Goal: Information Seeking & Learning: Check status

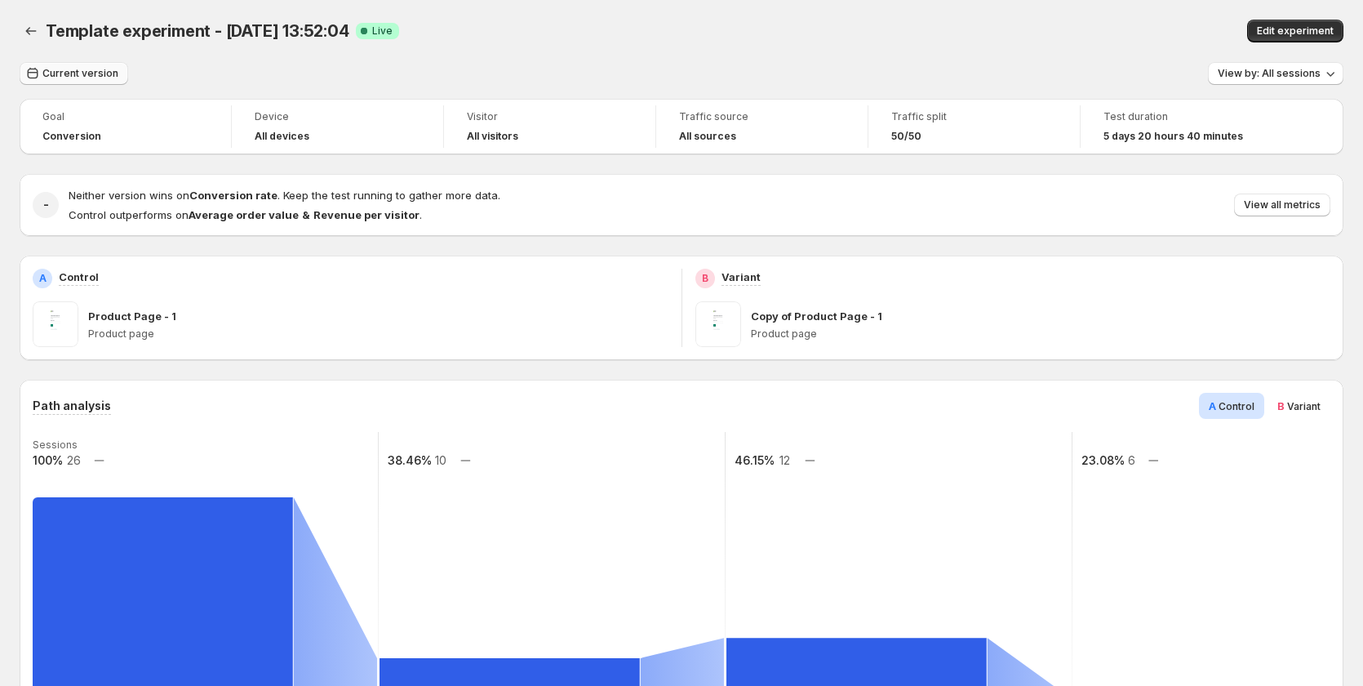
click at [106, 73] on span "Current version" at bounding box center [80, 73] width 76 height 13
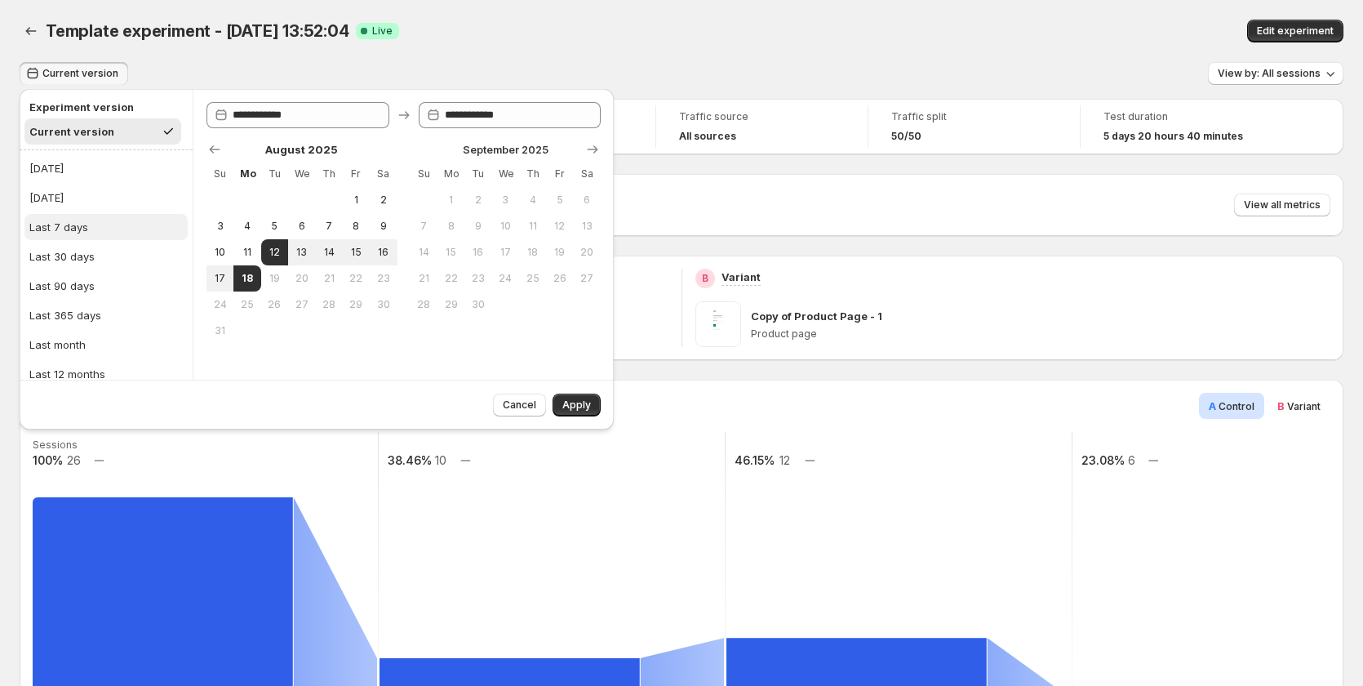
click at [82, 224] on div "Last 7 days" at bounding box center [58, 227] width 59 height 16
click at [565, 394] on button "Apply" at bounding box center [577, 405] width 48 height 23
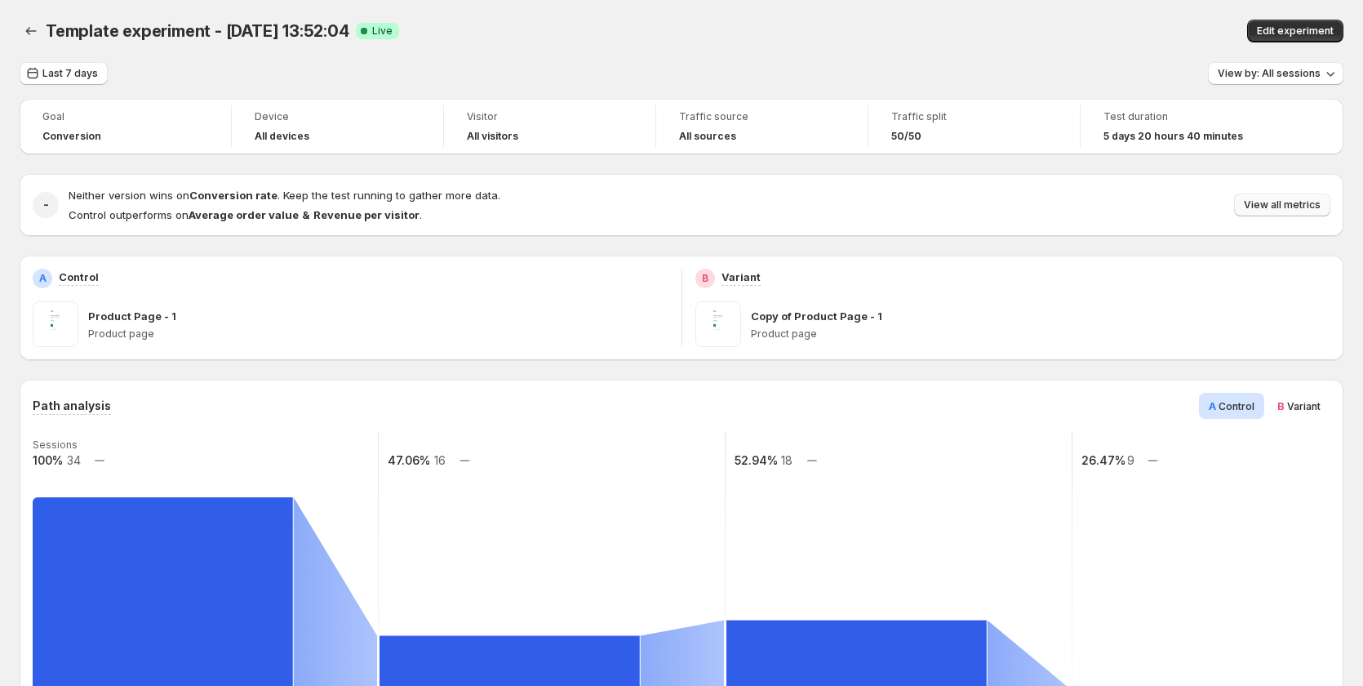
click at [1297, 209] on span "View all metrics" at bounding box center [1282, 204] width 77 height 13
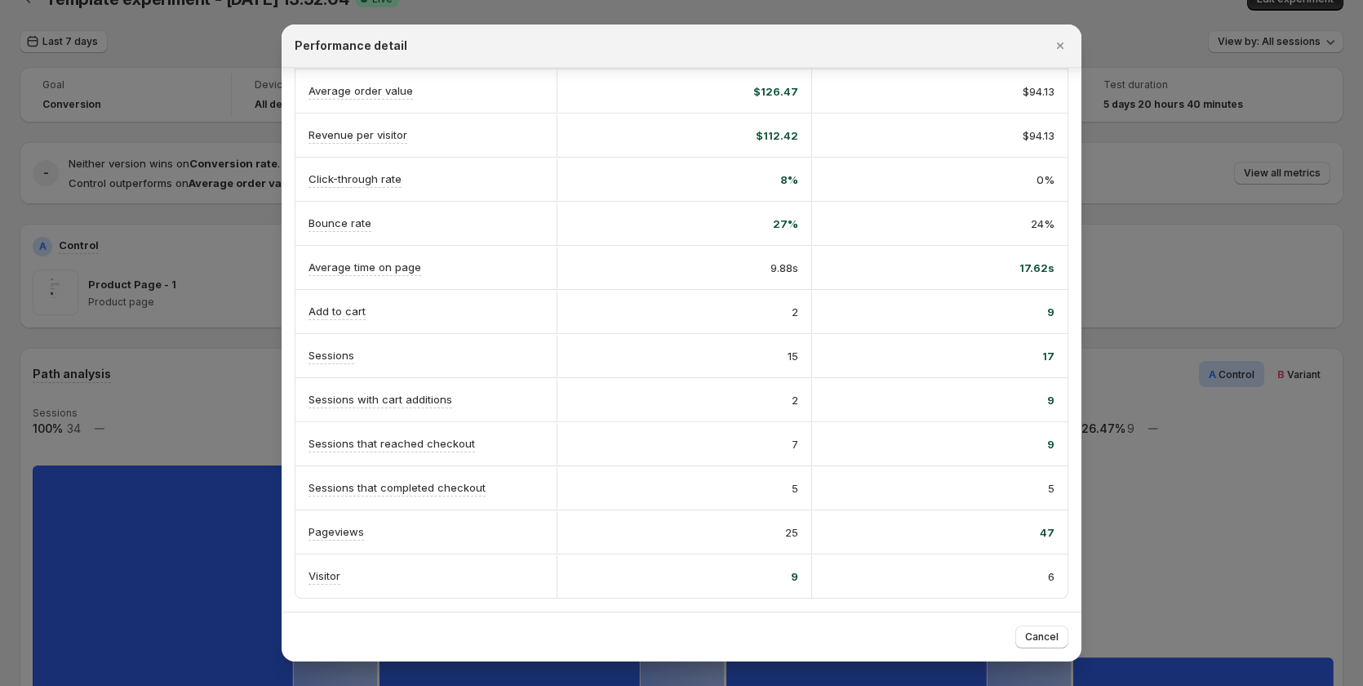
scroll to position [490, 0]
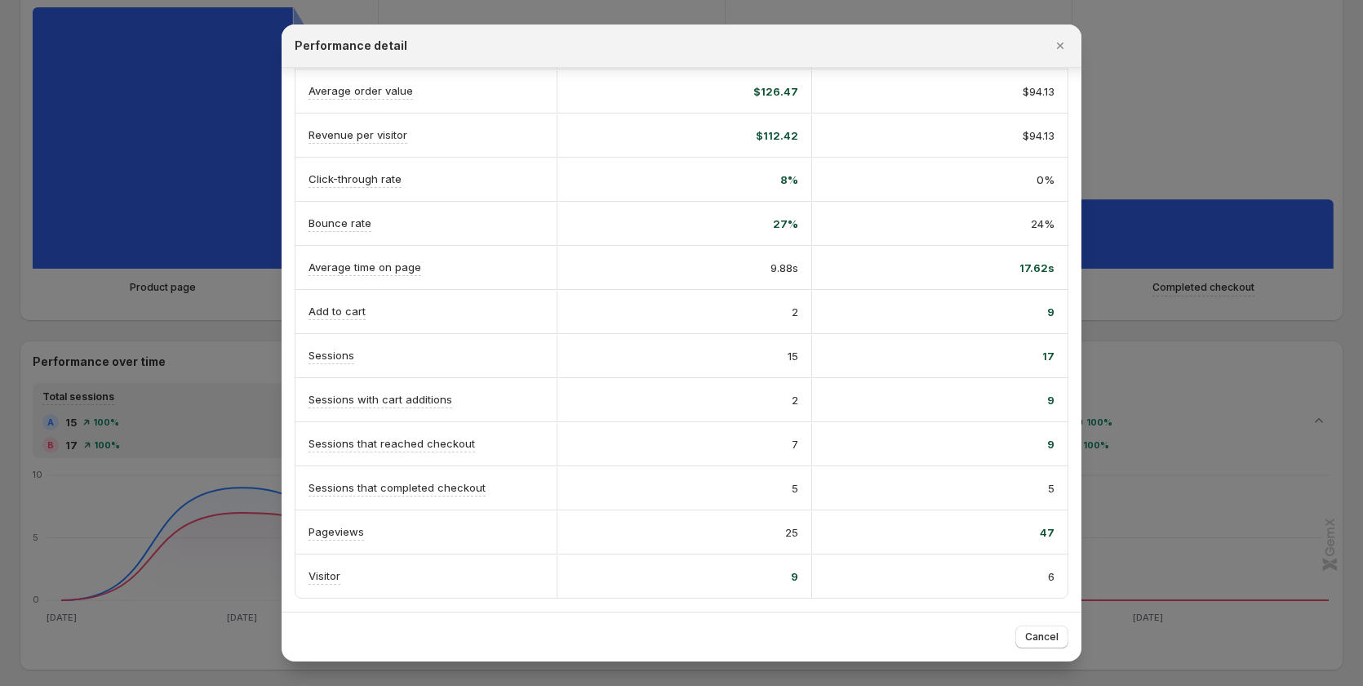
click at [102, 324] on div at bounding box center [681, 343] width 1363 height 686
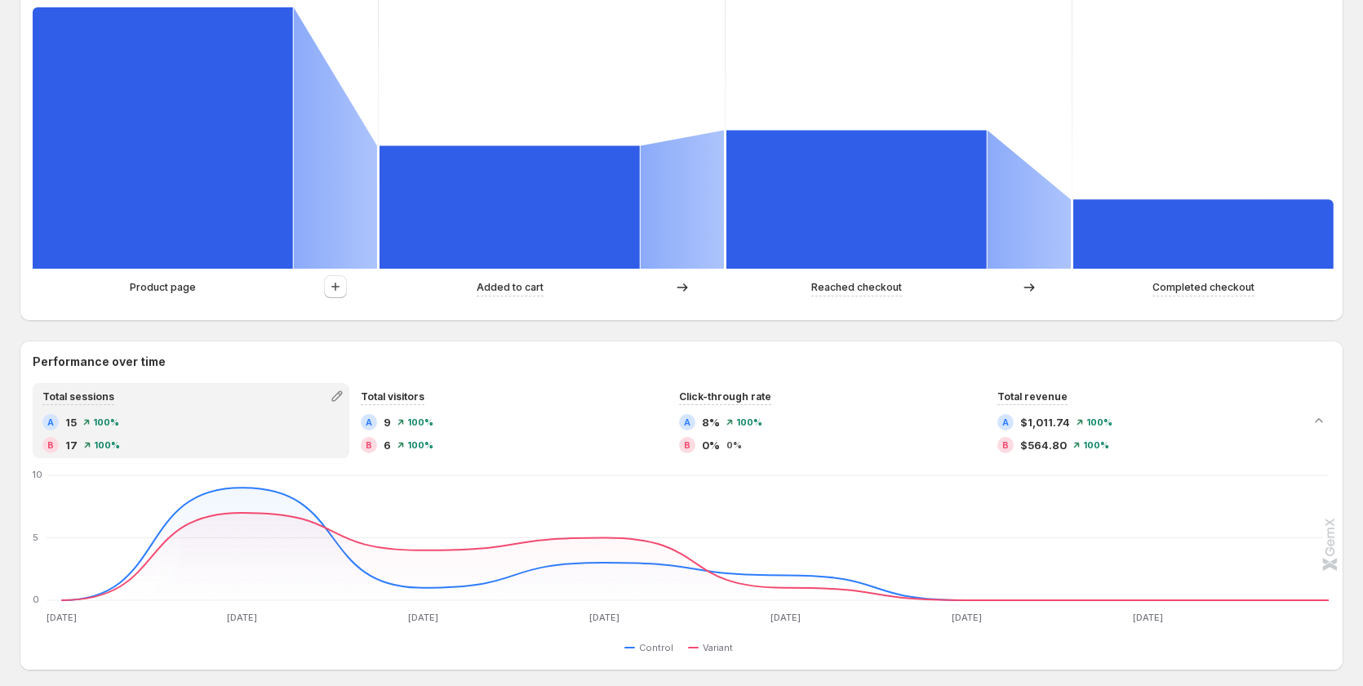
scroll to position [0, 0]
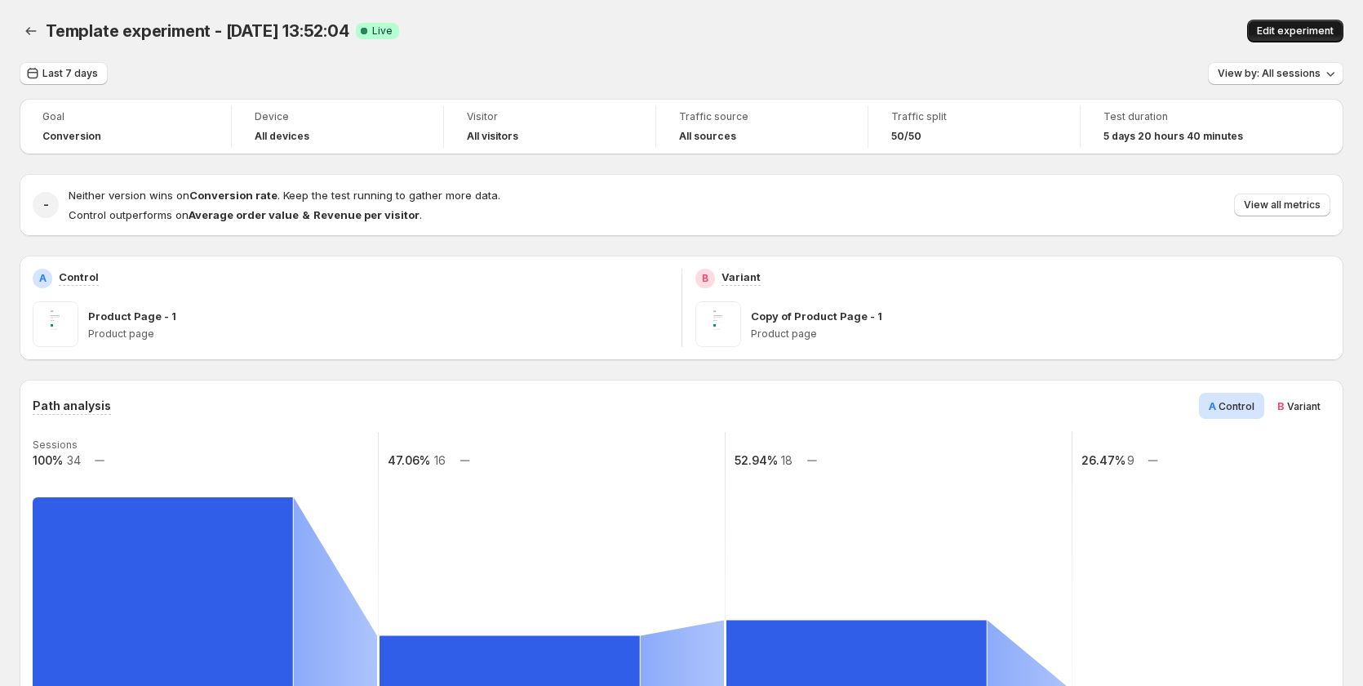
click at [1292, 27] on span "Edit experiment" at bounding box center [1295, 30] width 77 height 13
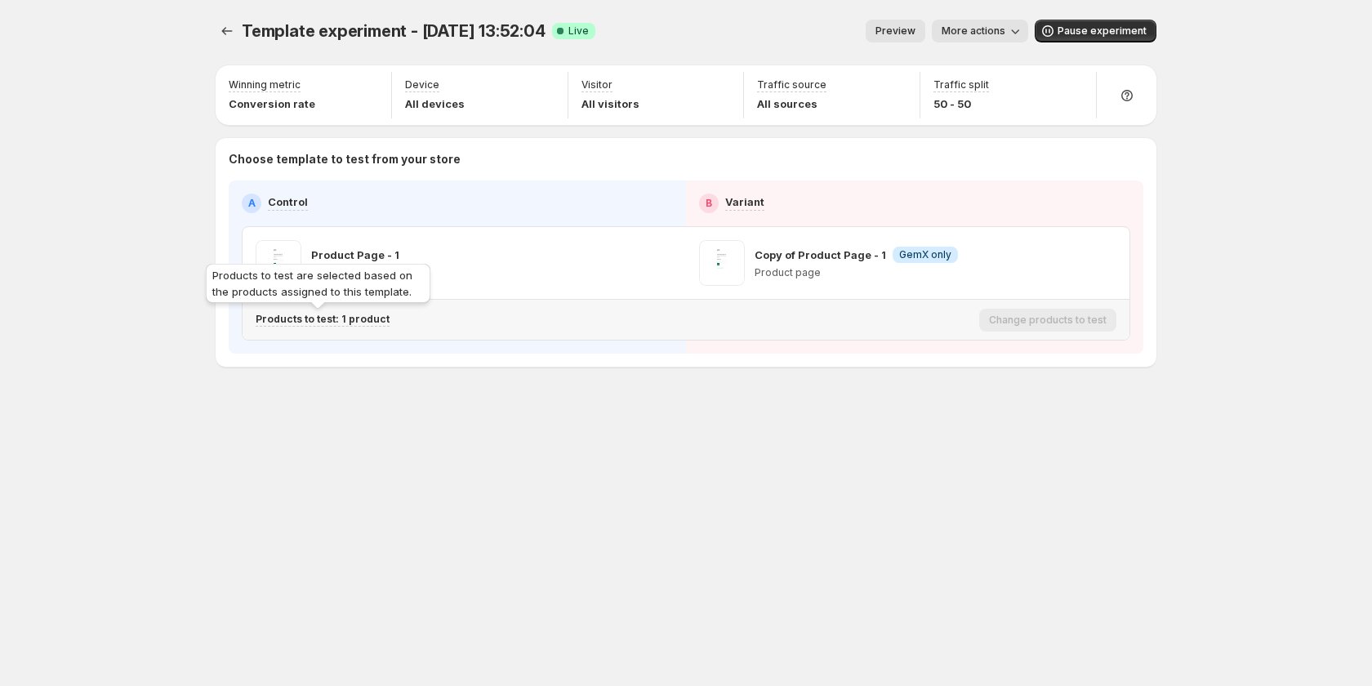
click at [362, 322] on p "Products to test: 1 product" at bounding box center [323, 319] width 134 height 13
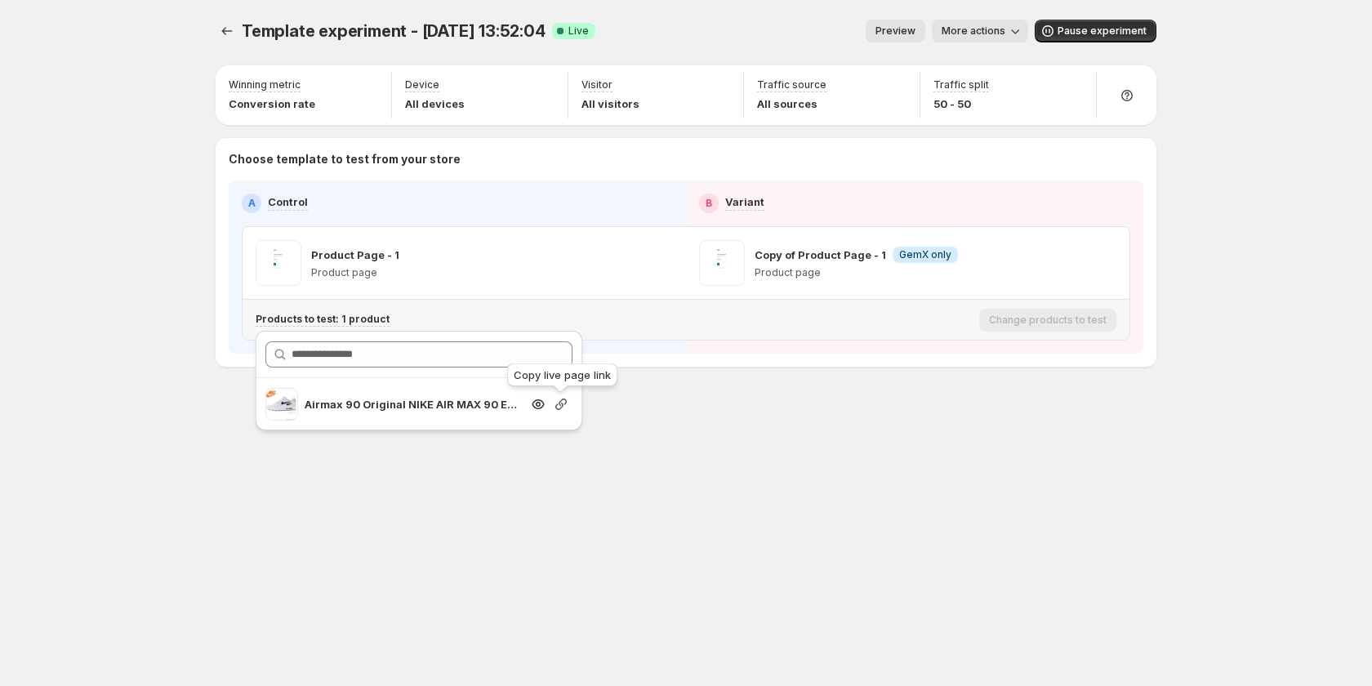
click at [563, 407] on icon "button" at bounding box center [561, 404] width 16 height 16
click at [995, 26] on span "More actions" at bounding box center [973, 30] width 64 height 13
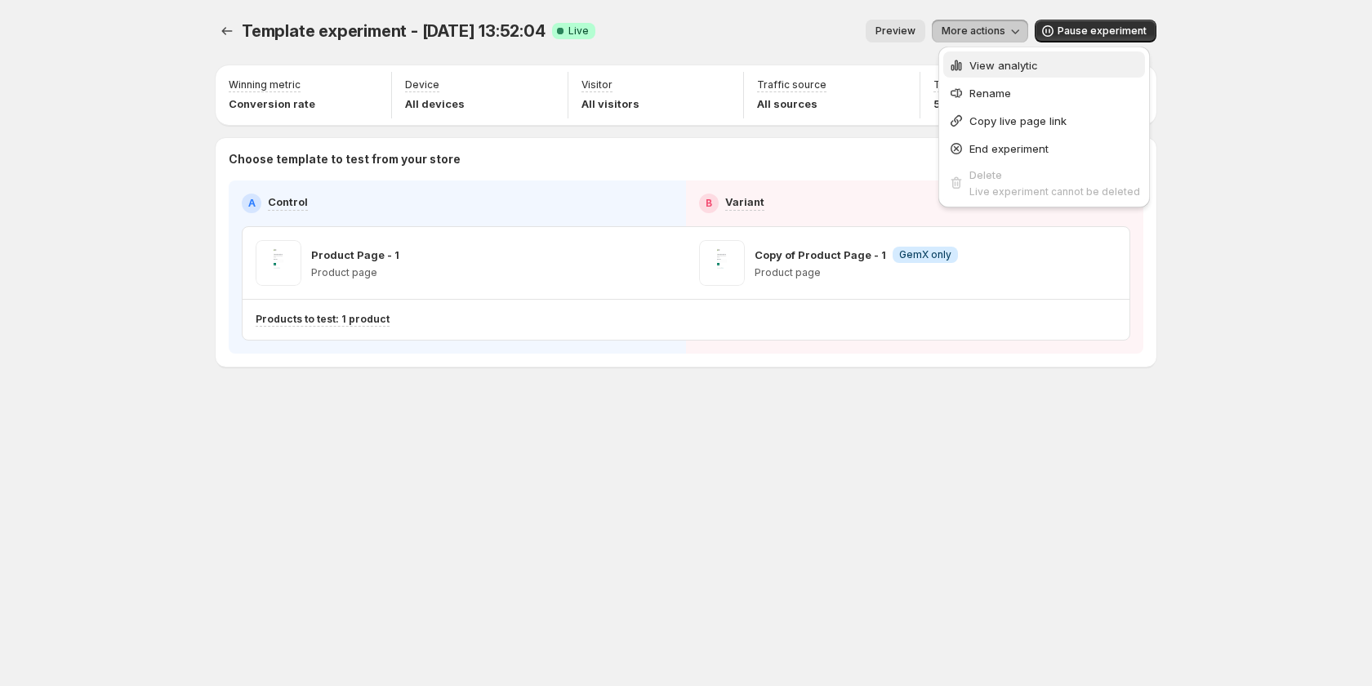
click at [980, 65] on span "View analytic" at bounding box center [1003, 65] width 69 height 13
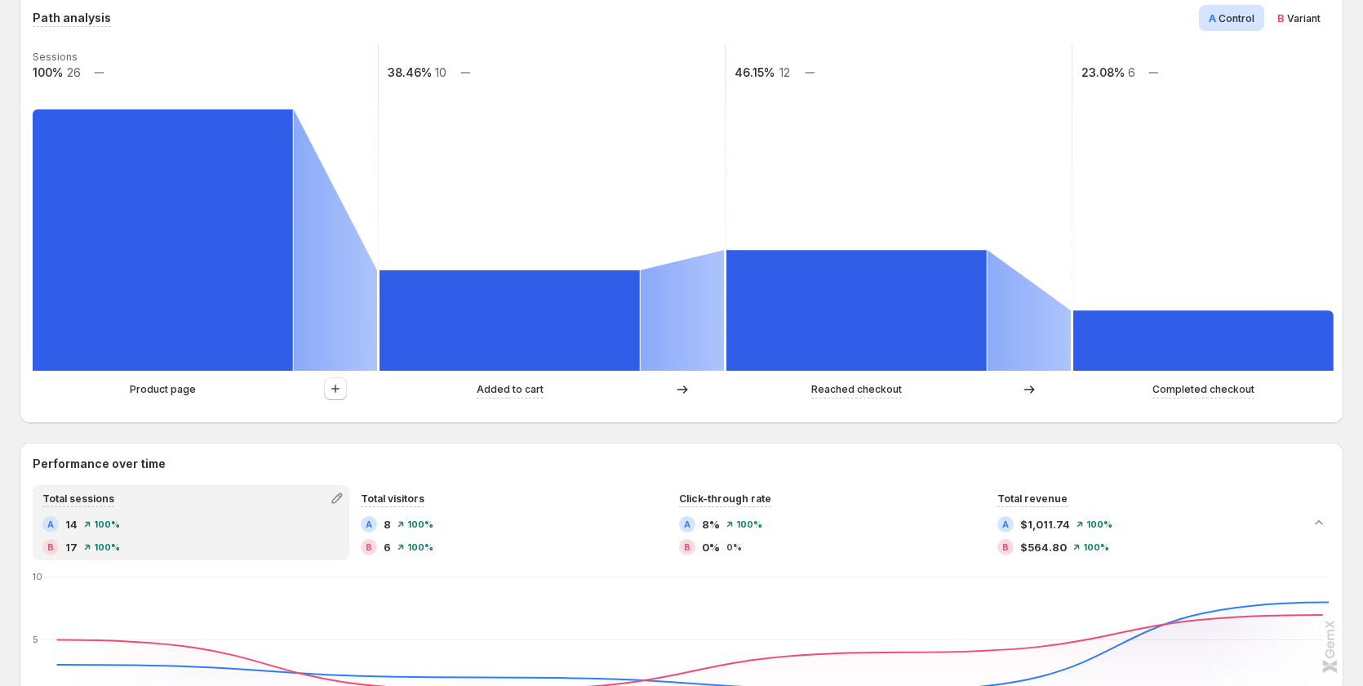
scroll to position [327, 0]
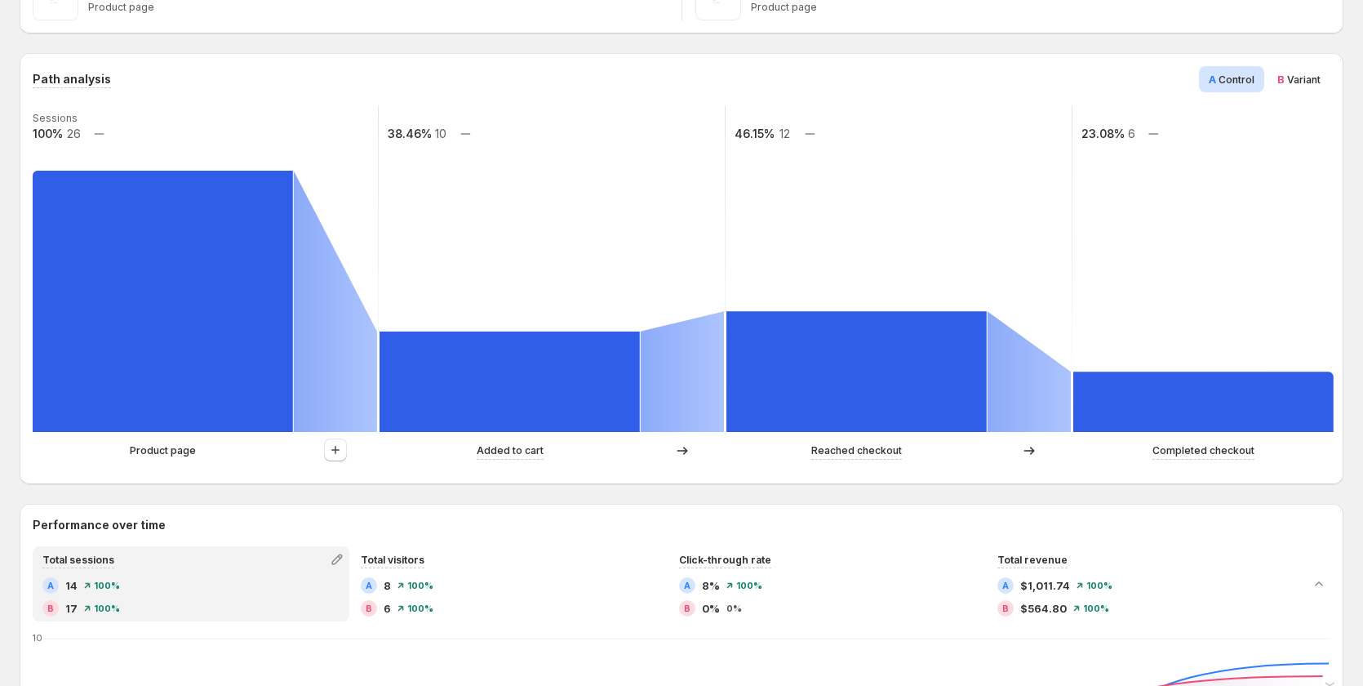
click at [1296, 72] on span "B Variant" at bounding box center [1299, 79] width 43 height 16
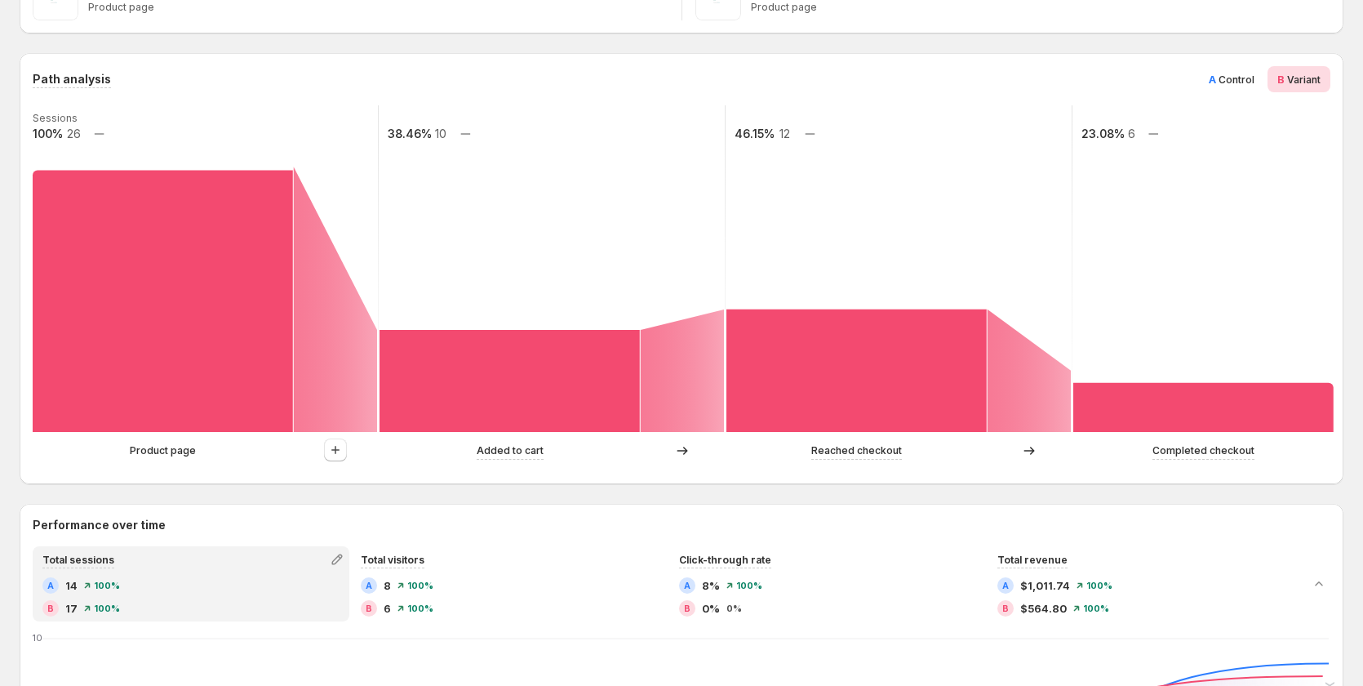
click at [1234, 78] on span "Control" at bounding box center [1237, 79] width 36 height 12
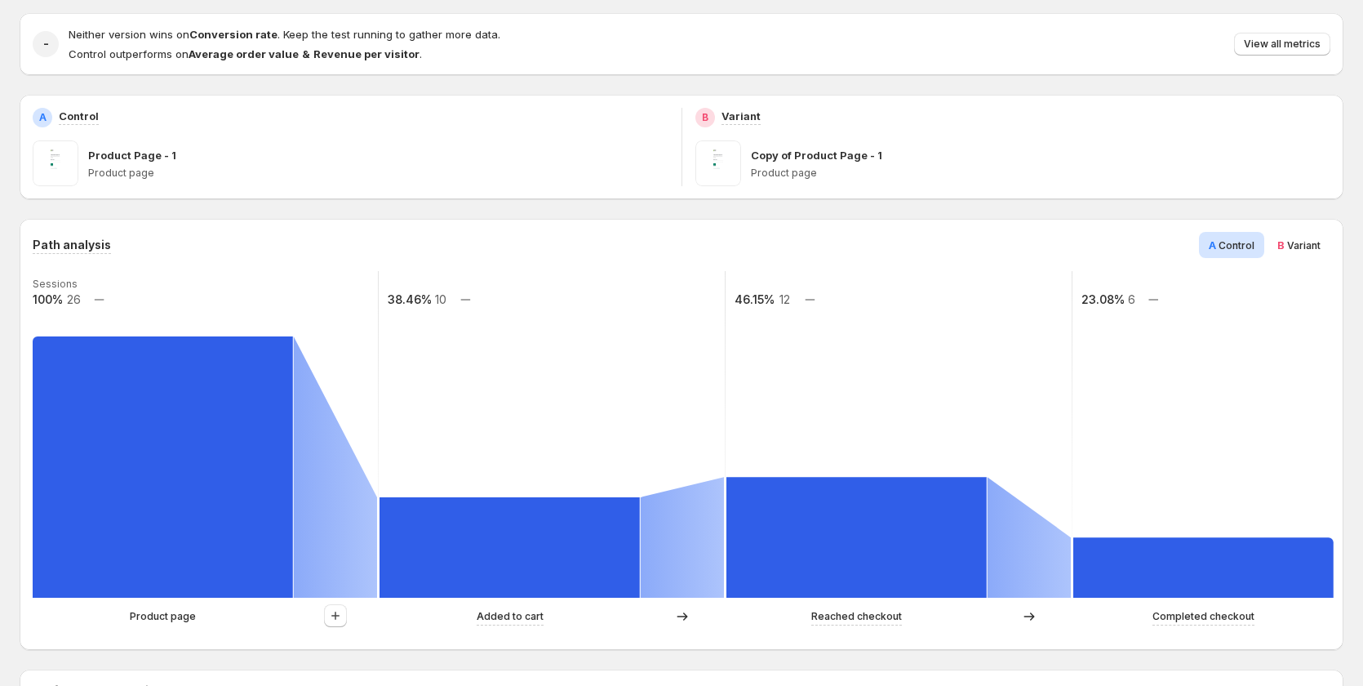
scroll to position [0, 0]
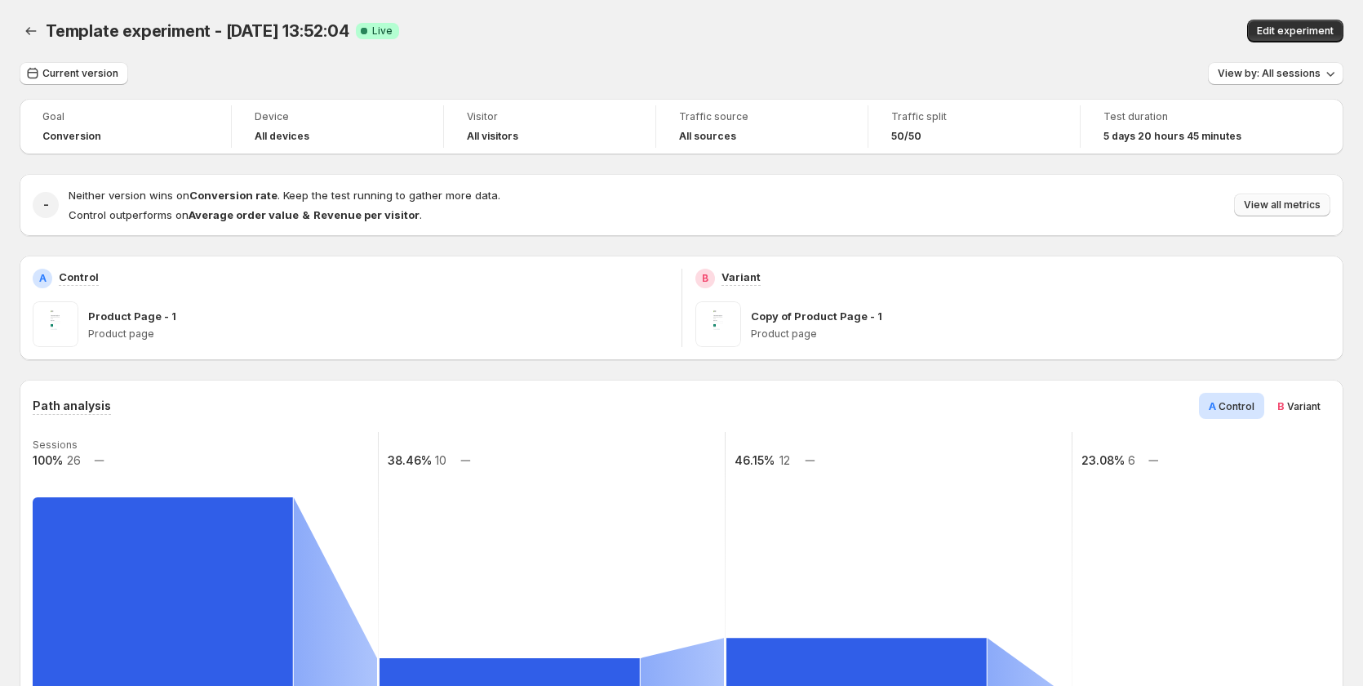
click at [1321, 199] on span "View all metrics" at bounding box center [1282, 204] width 77 height 13
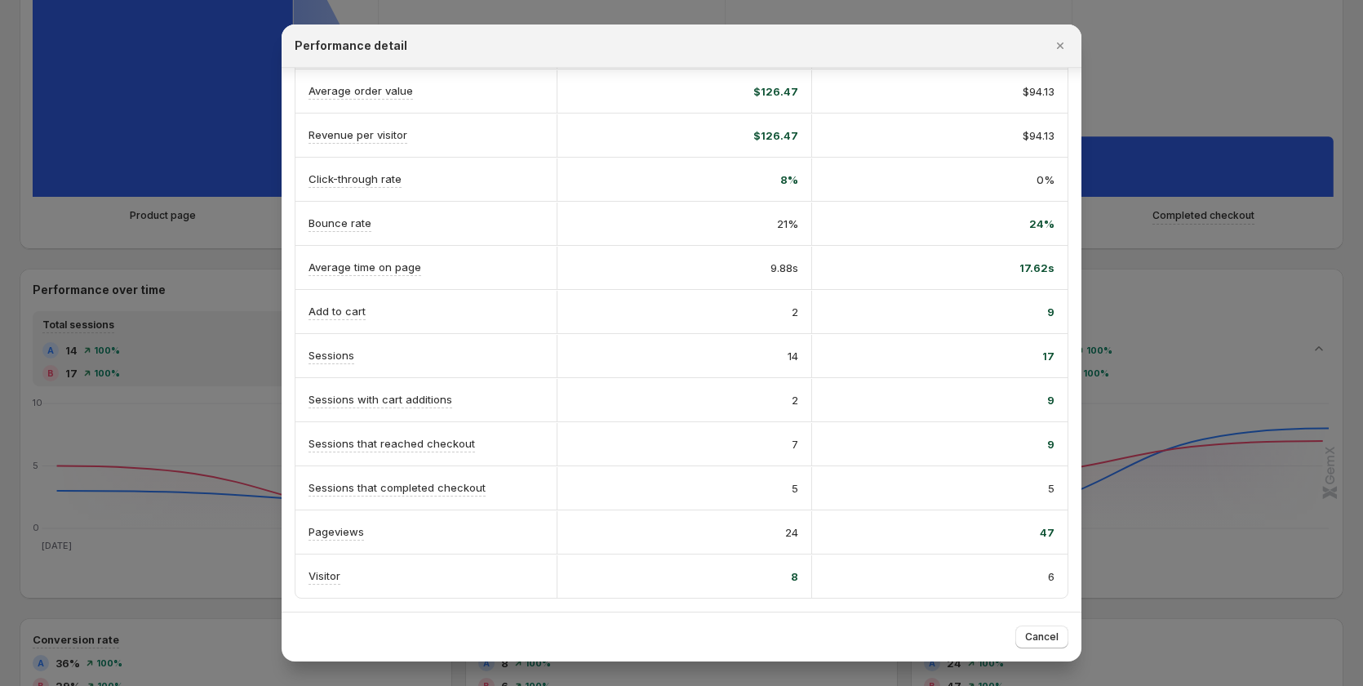
scroll to position [572, 0]
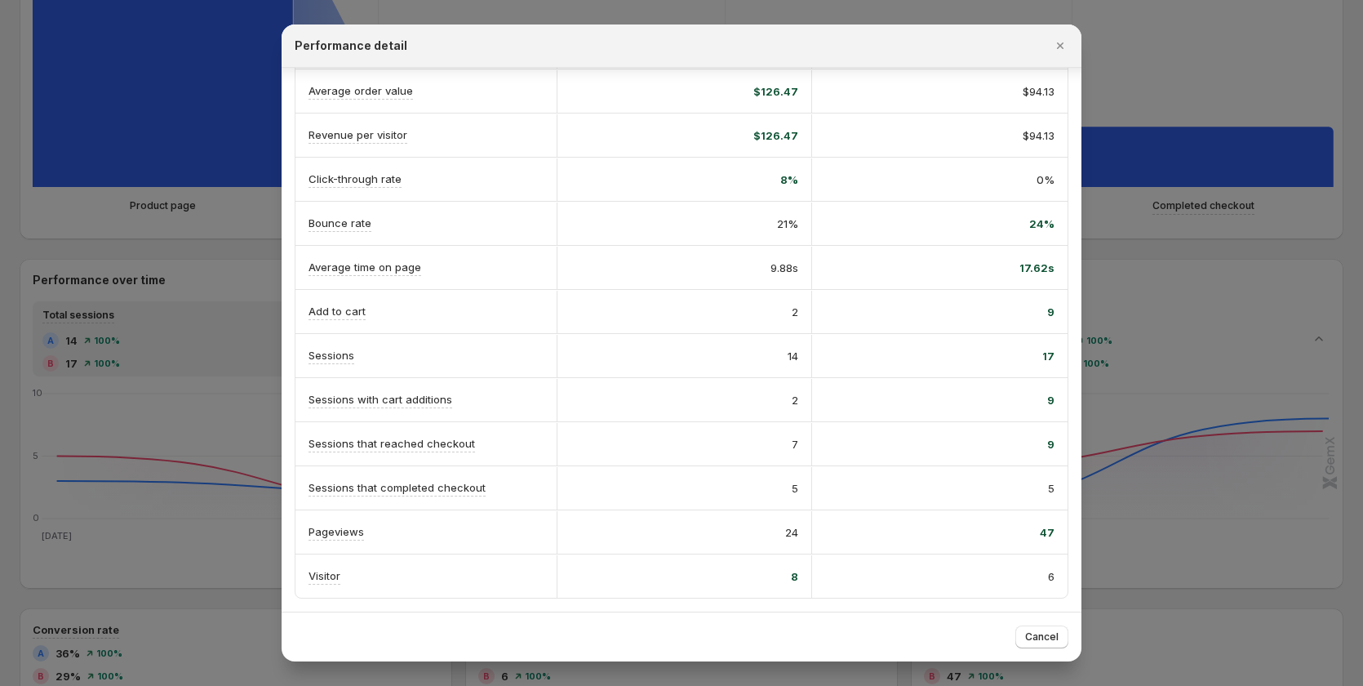
click at [142, 439] on div at bounding box center [681, 343] width 1363 height 686
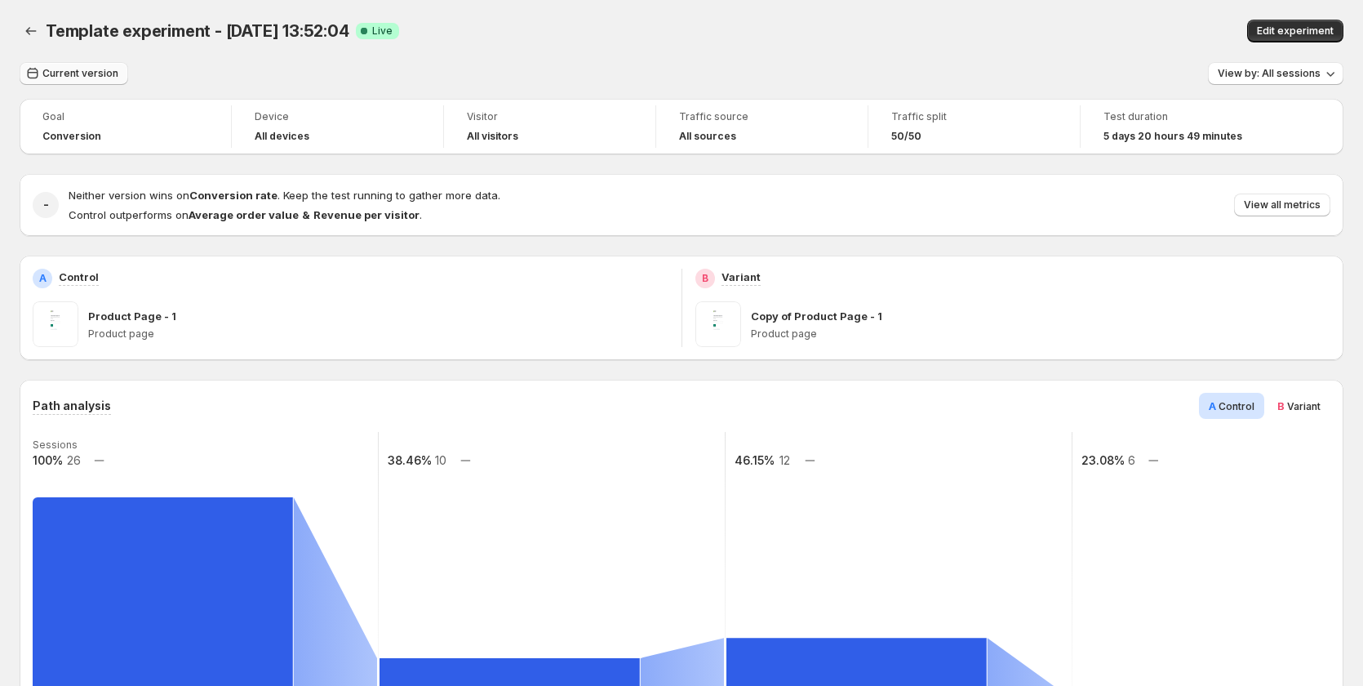
click at [99, 75] on span "Current version" at bounding box center [80, 73] width 76 height 13
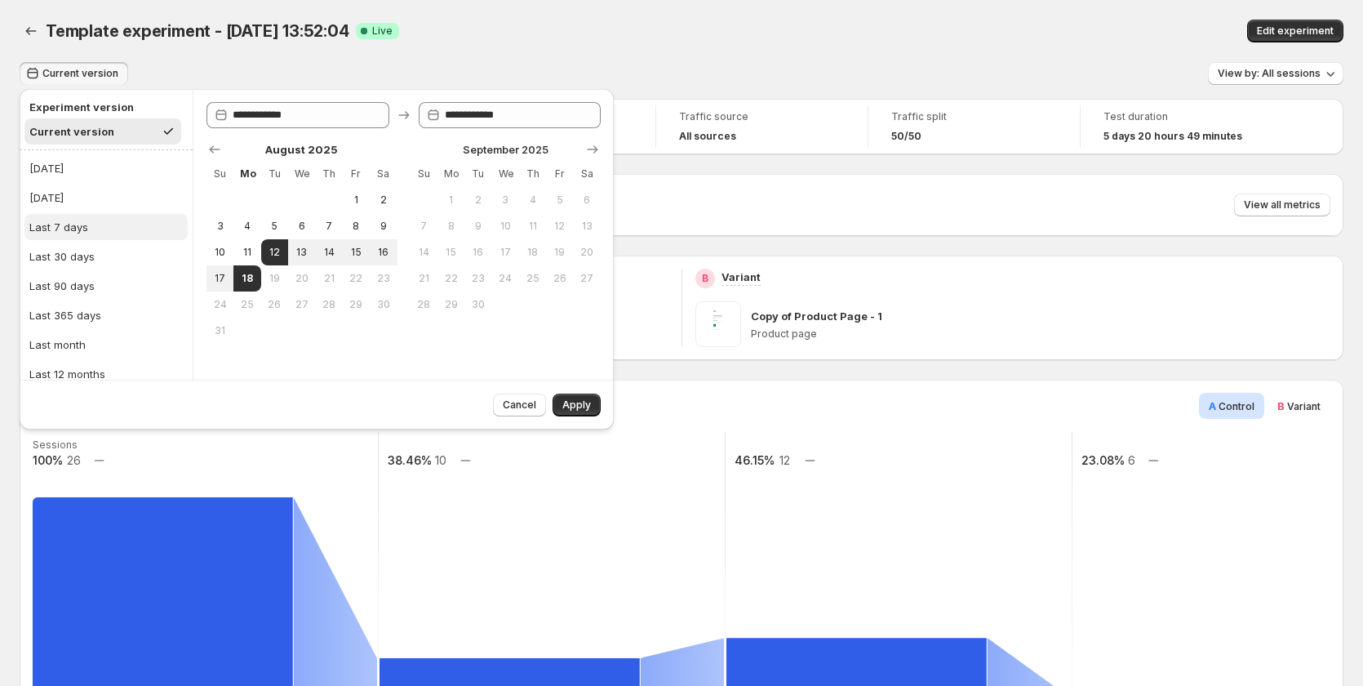
click at [91, 225] on button "Last 7 days" at bounding box center [105, 227] width 163 height 26
click at [580, 405] on span "Apply" at bounding box center [577, 404] width 29 height 13
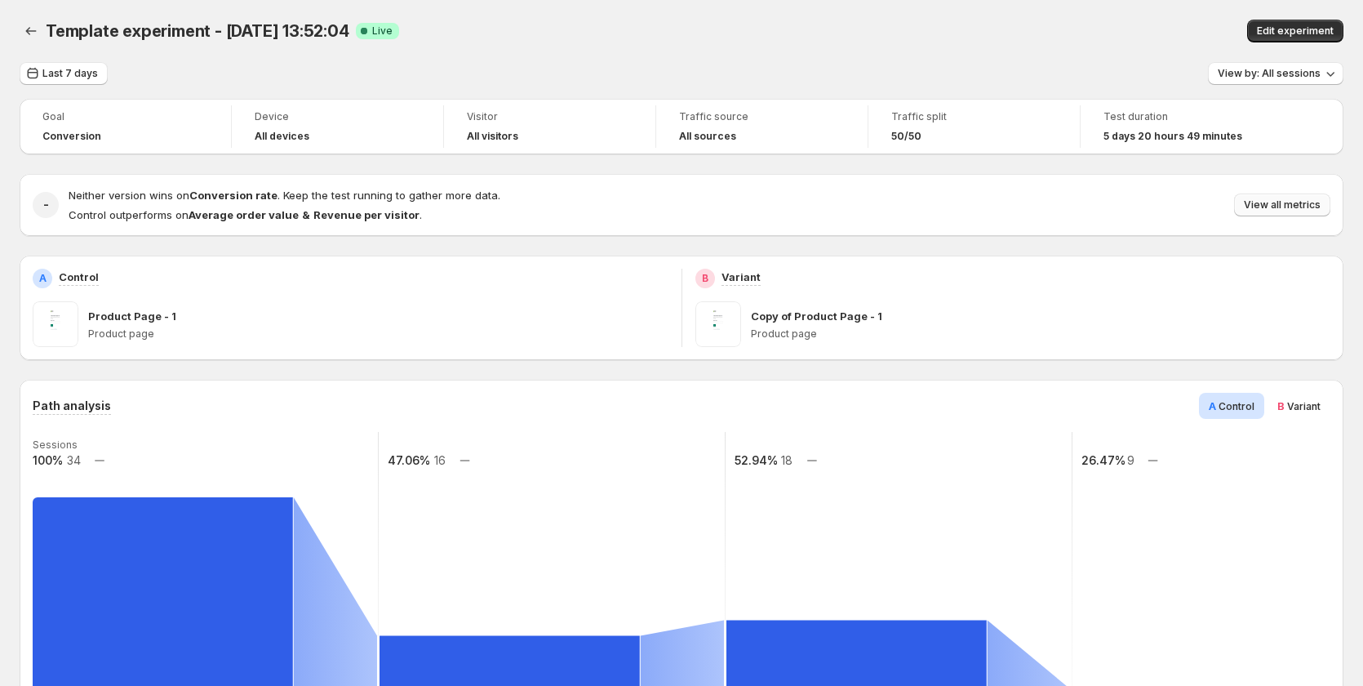
click at [1310, 200] on span "View all metrics" at bounding box center [1282, 204] width 77 height 13
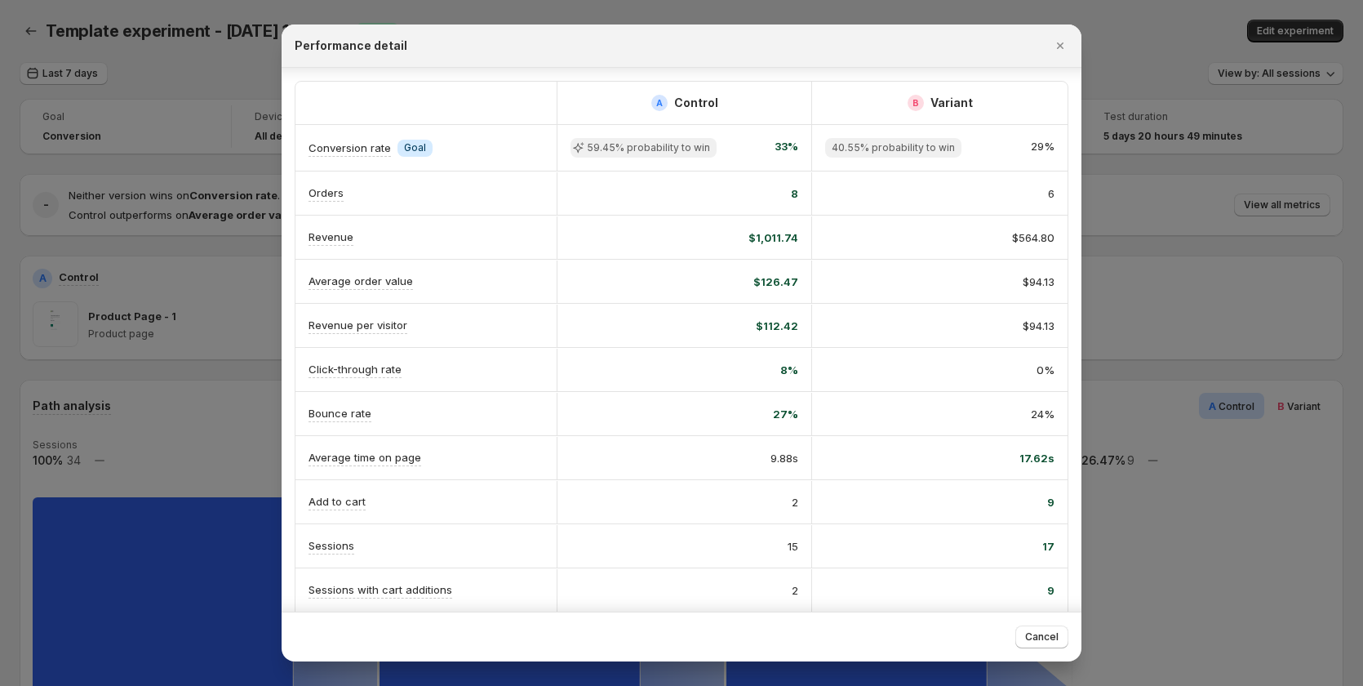
scroll to position [190, 0]
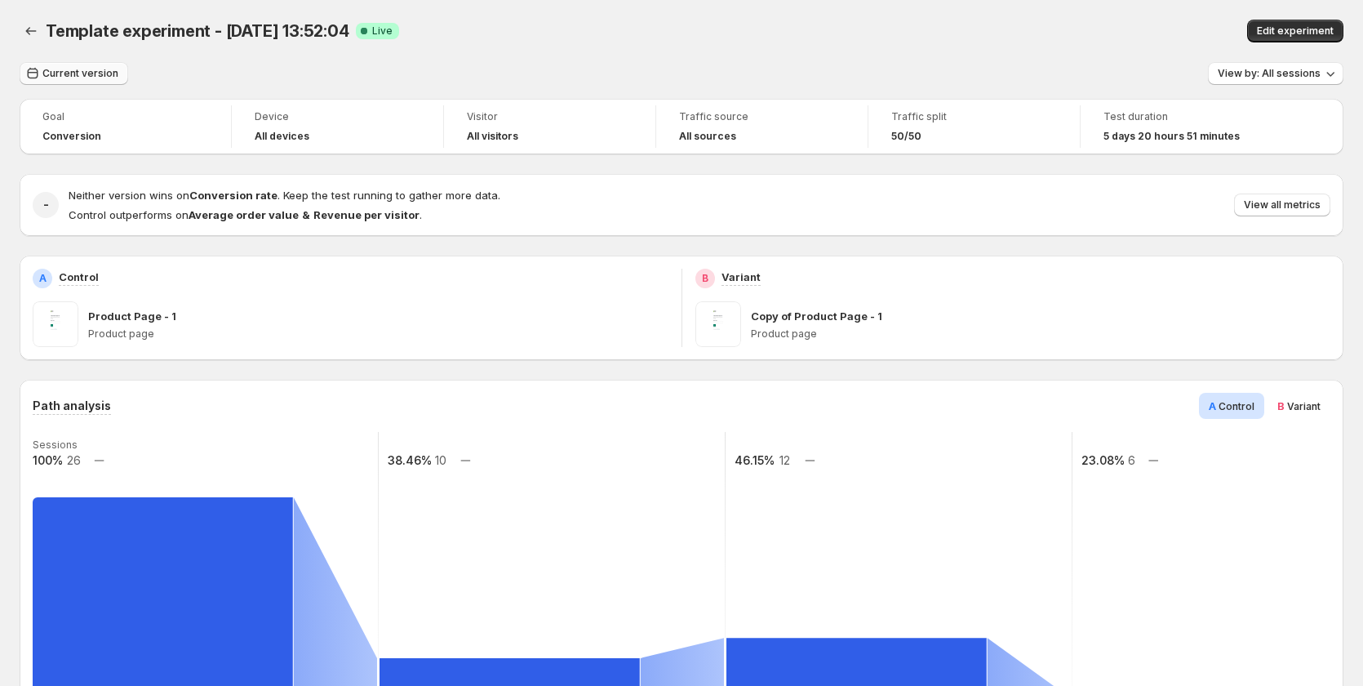
click at [91, 73] on span "Current version" at bounding box center [80, 73] width 76 height 13
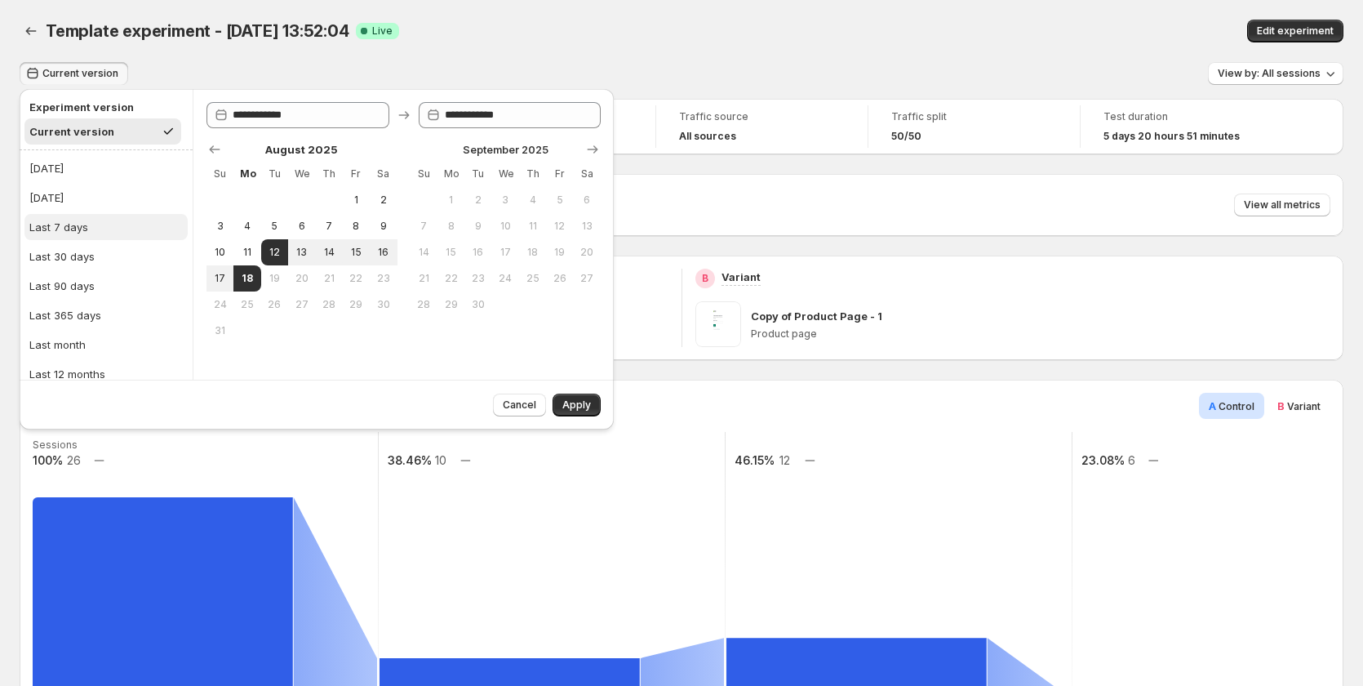
click at [50, 218] on button "Last 7 days" at bounding box center [105, 227] width 163 height 26
click at [567, 403] on span "Apply" at bounding box center [577, 404] width 29 height 13
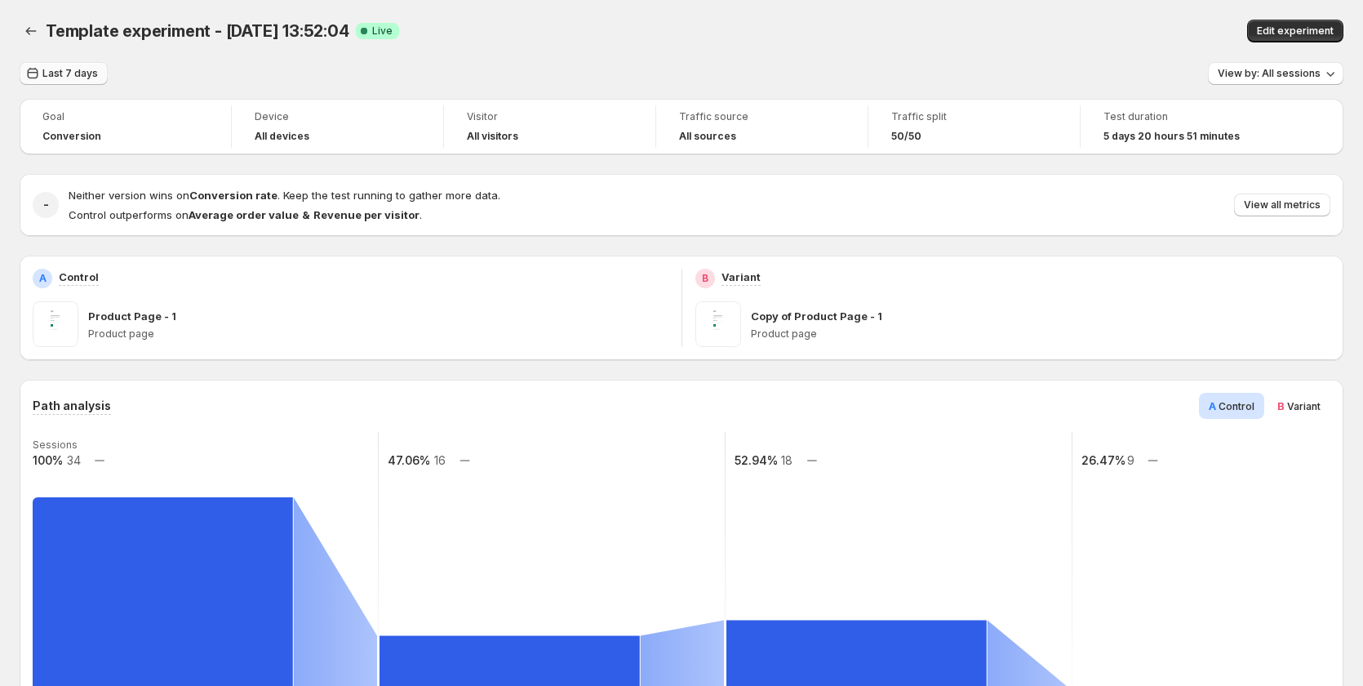
click at [60, 73] on span "Last 7 days" at bounding box center [70, 73] width 56 height 13
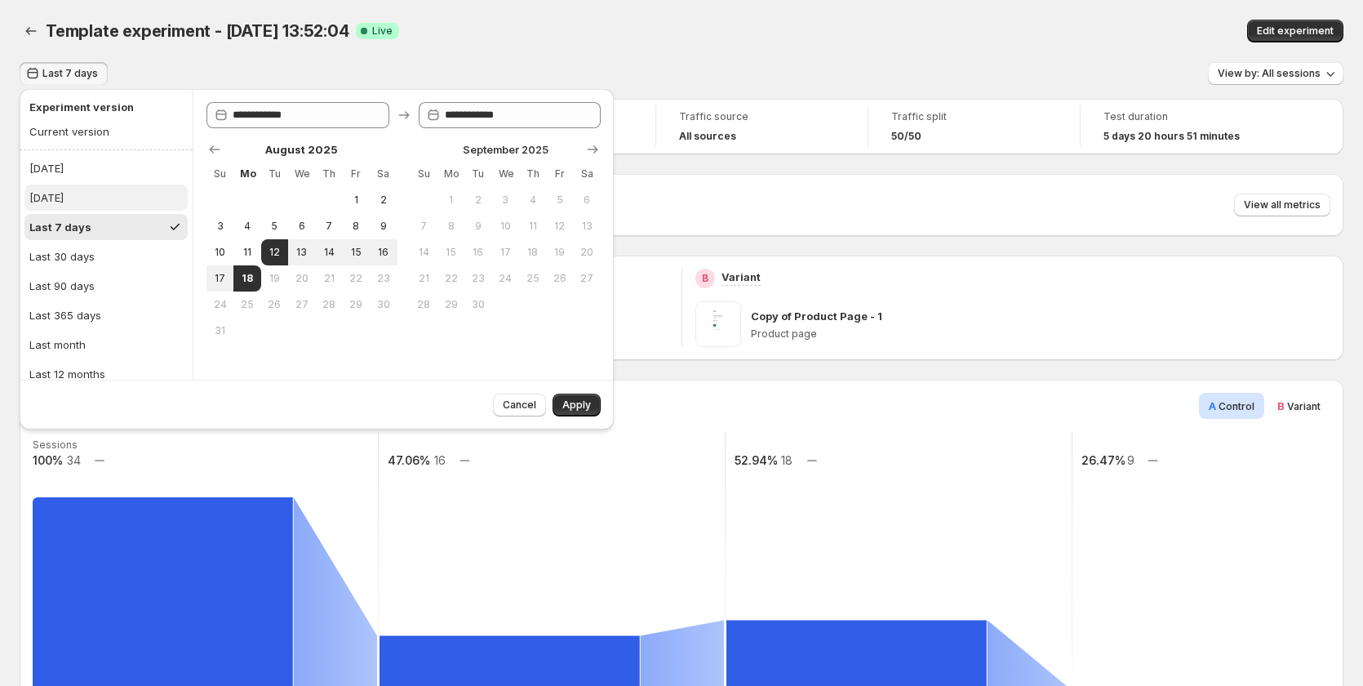
click at [106, 204] on button "[DATE]" at bounding box center [105, 198] width 163 height 26
type input "**********"
click at [272, 250] on span "12" at bounding box center [275, 252] width 14 height 13
type input "**********"
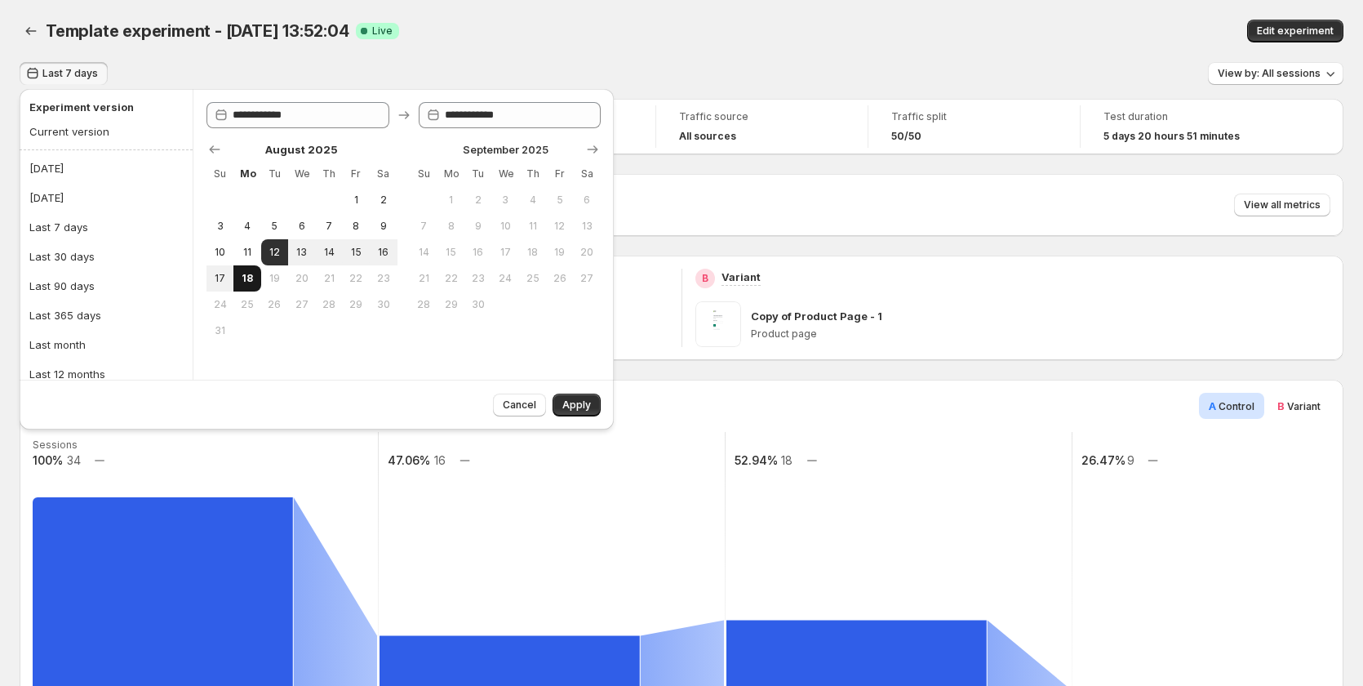
click at [251, 280] on span "18" at bounding box center [247, 278] width 14 height 13
type input "**********"
click at [572, 396] on button "Apply" at bounding box center [577, 405] width 48 height 23
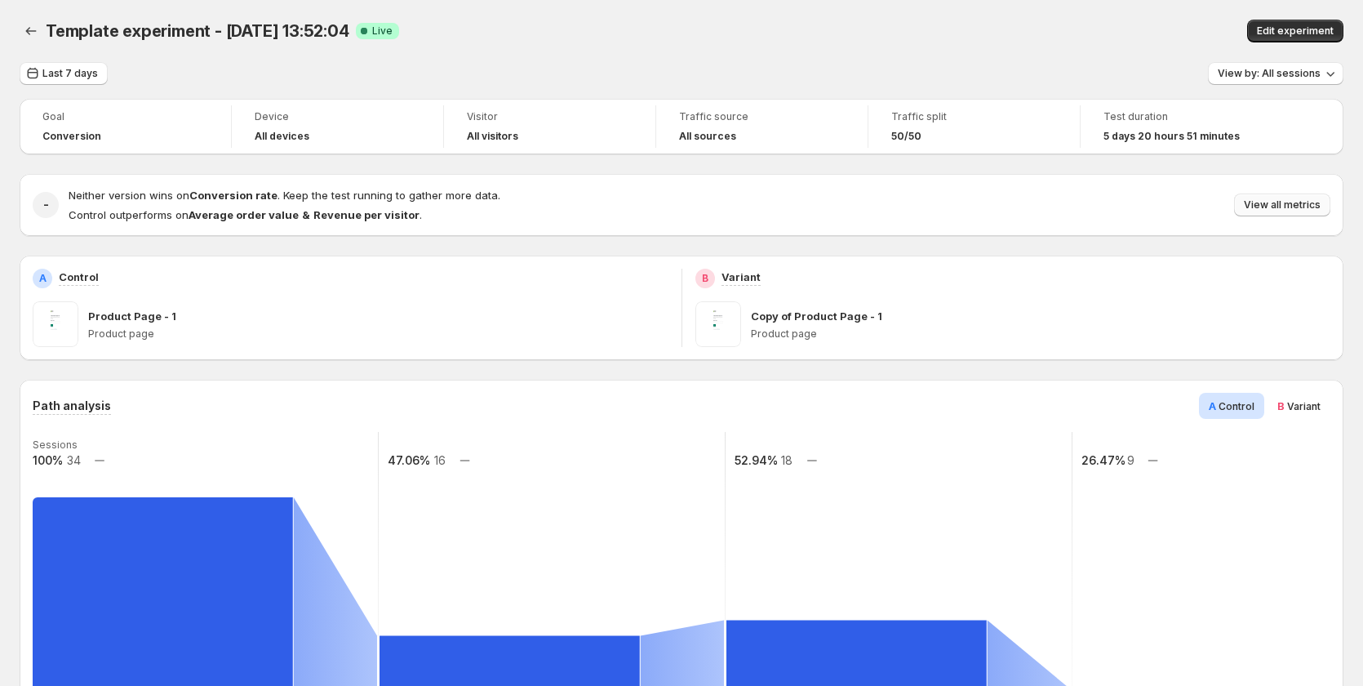
click at [1301, 210] on span "View all metrics" at bounding box center [1282, 204] width 77 height 13
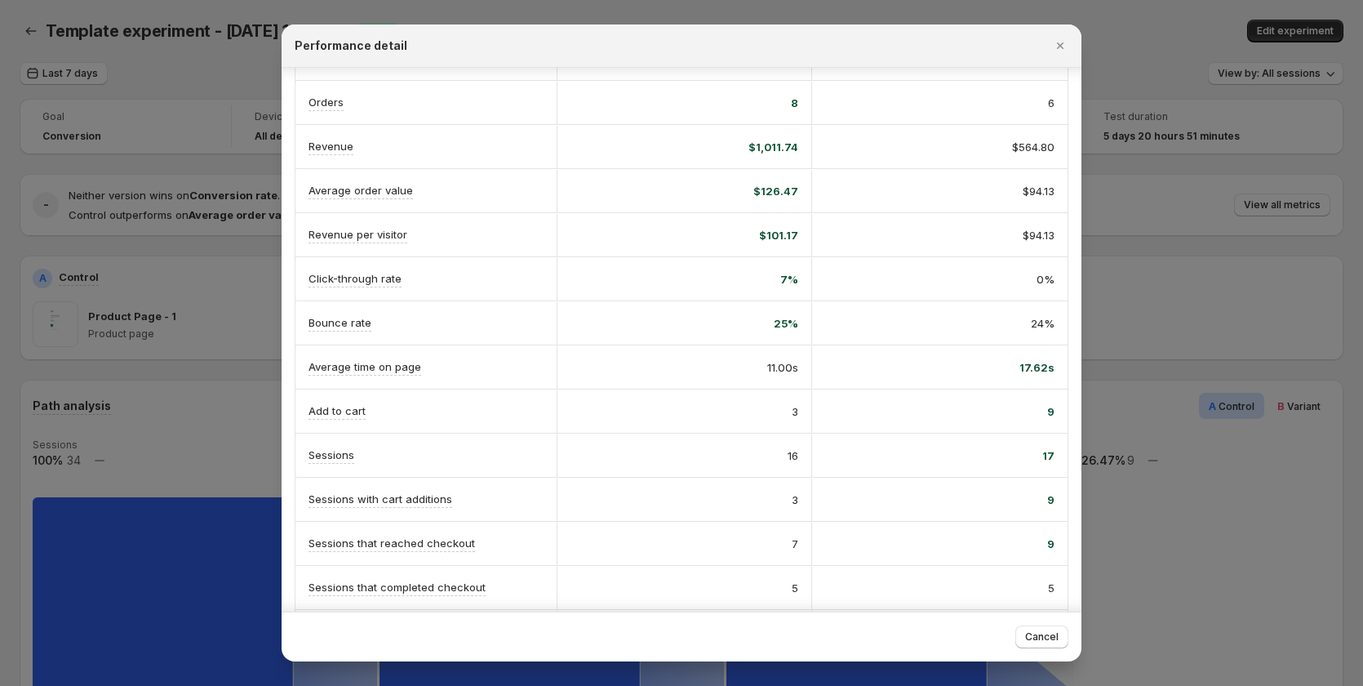
scroll to position [190, 0]
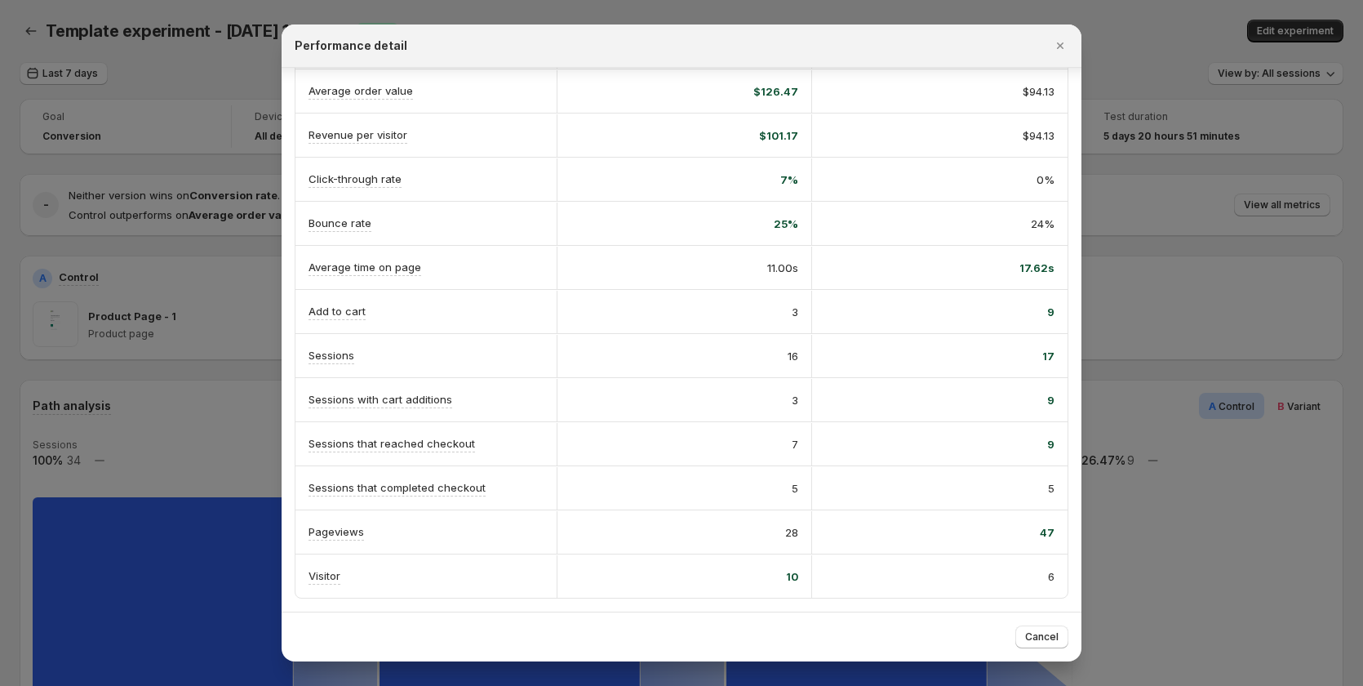
drag, startPoint x: 1062, startPoint y: 44, endPoint x: 1003, endPoint y: 78, distance: 67.6
click at [1063, 44] on icon "Close" at bounding box center [1060, 45] width 7 height 7
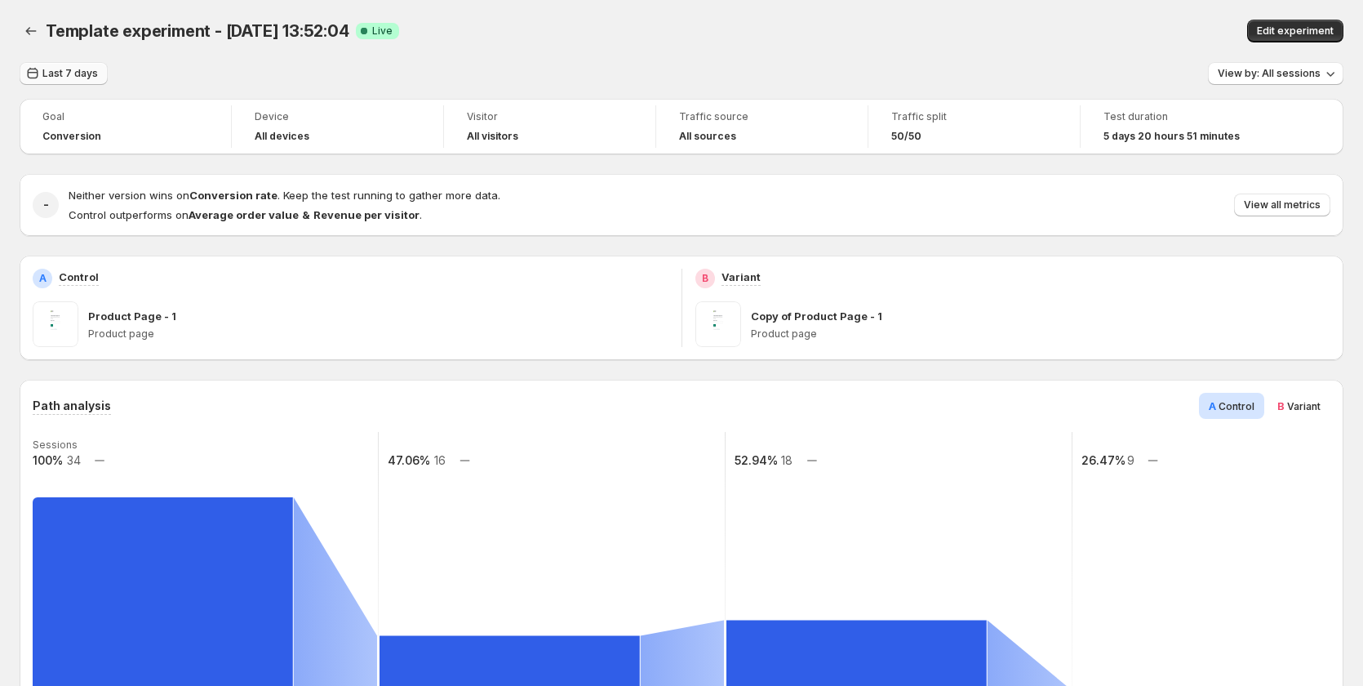
click at [55, 67] on button "Last 7 days" at bounding box center [64, 73] width 88 height 23
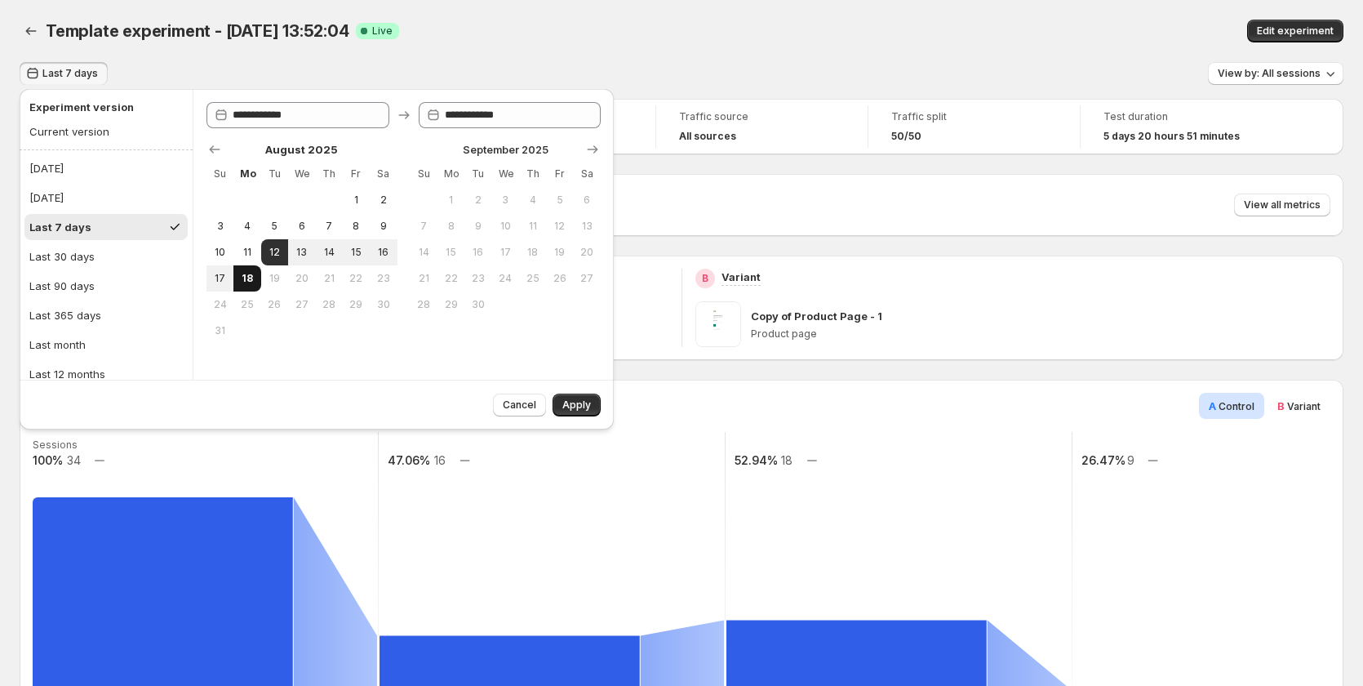
click at [235, 276] on button "18" at bounding box center [246, 278] width 27 height 26
type input "**********"
click at [251, 276] on span "18" at bounding box center [247, 278] width 14 height 13
click at [580, 400] on span "Apply" at bounding box center [577, 404] width 29 height 13
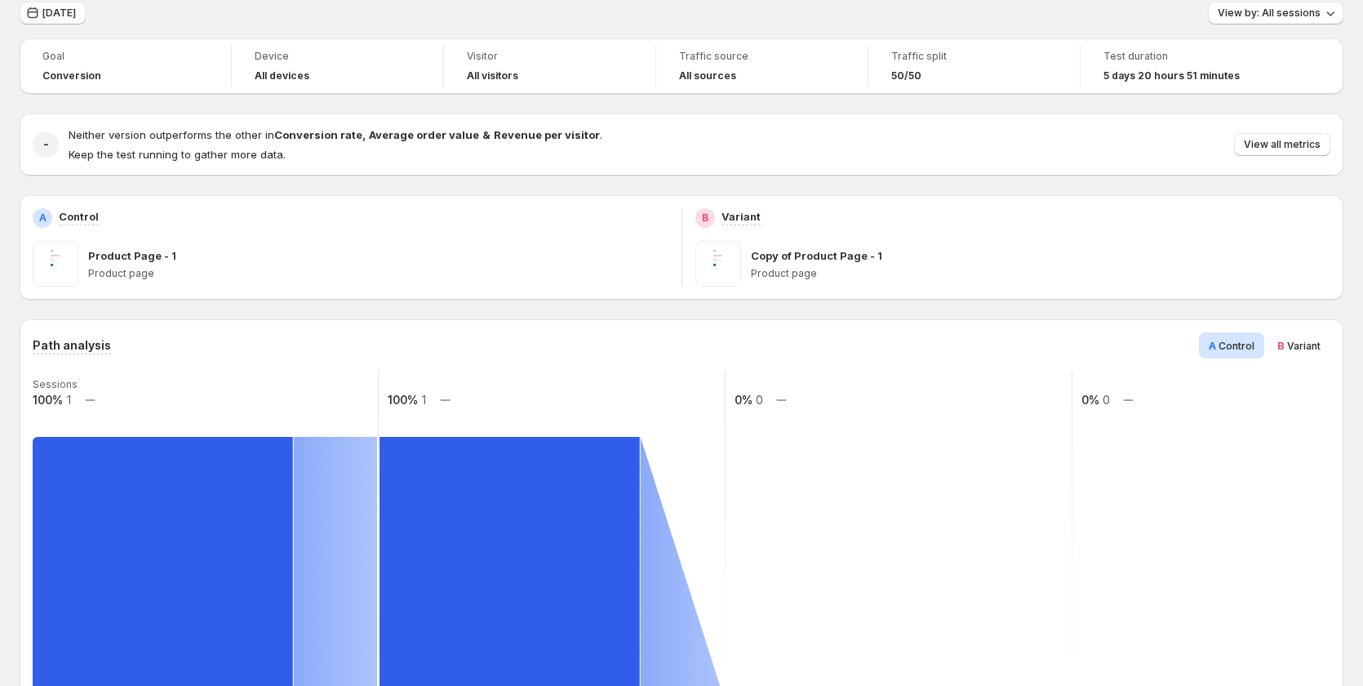
scroll to position [0, 0]
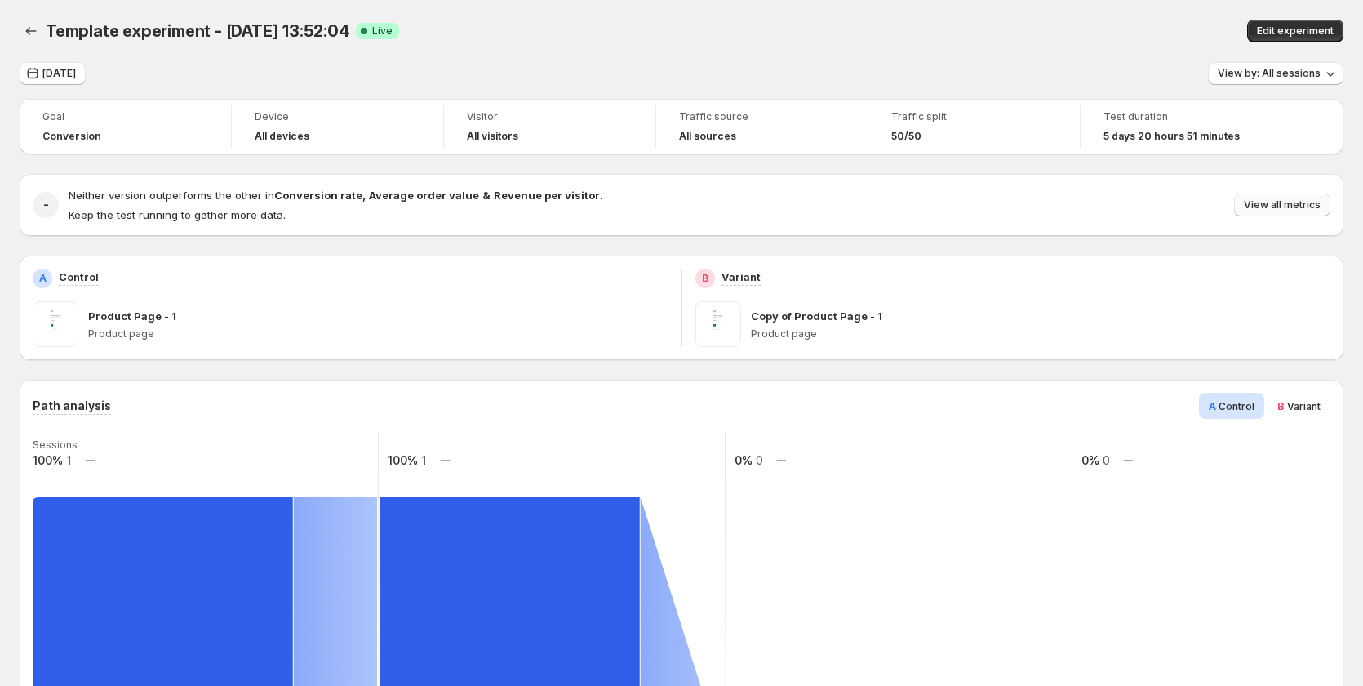
click at [1280, 211] on span "View all metrics" at bounding box center [1282, 204] width 77 height 13
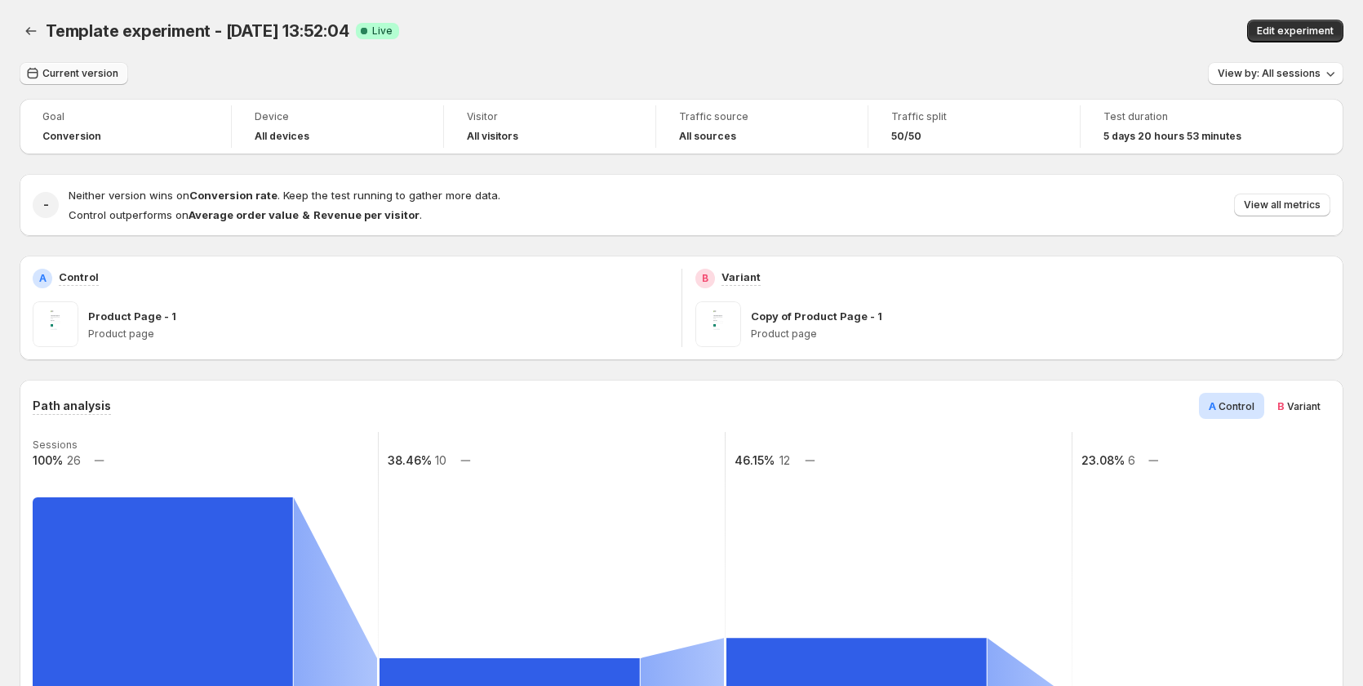
click at [87, 78] on span "Current version" at bounding box center [80, 73] width 76 height 13
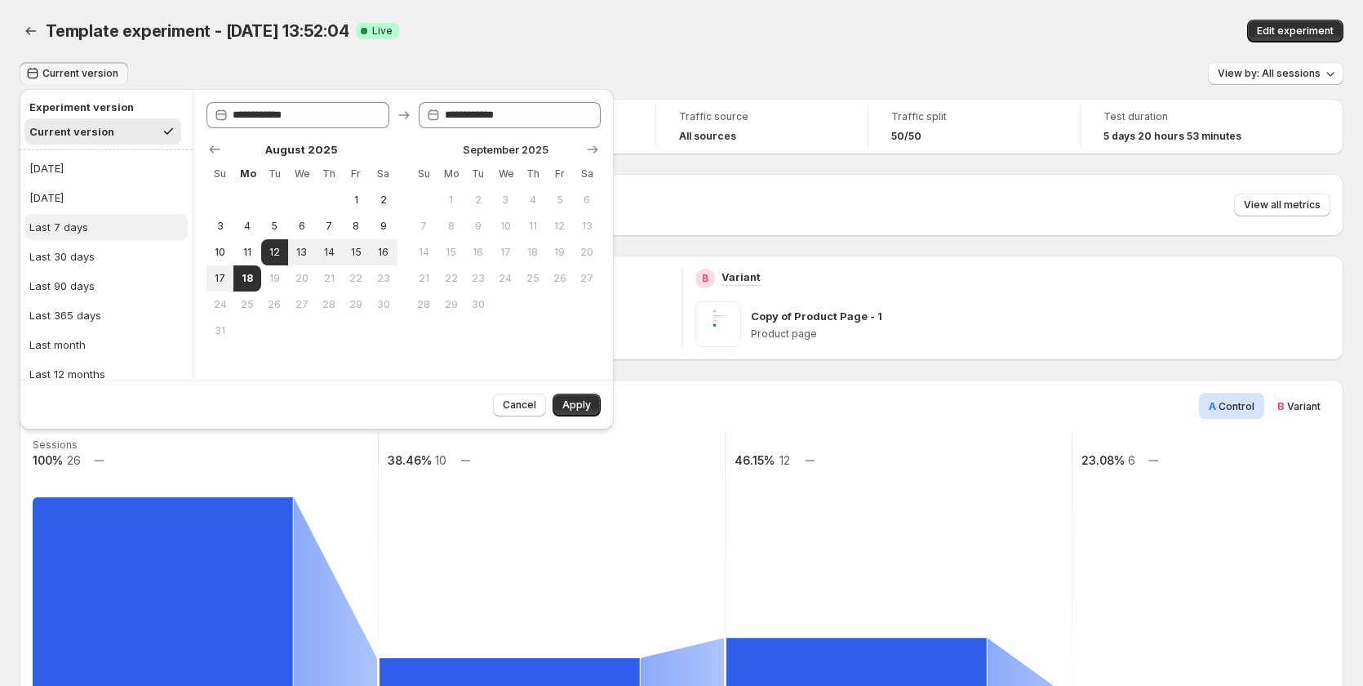
click at [81, 222] on div "Last 7 days" at bounding box center [58, 227] width 59 height 16
click at [274, 255] on span "12" at bounding box center [275, 252] width 14 height 13
click at [235, 275] on button "18" at bounding box center [246, 278] width 27 height 26
type input "**********"
click at [578, 405] on span "Apply" at bounding box center [577, 404] width 29 height 13
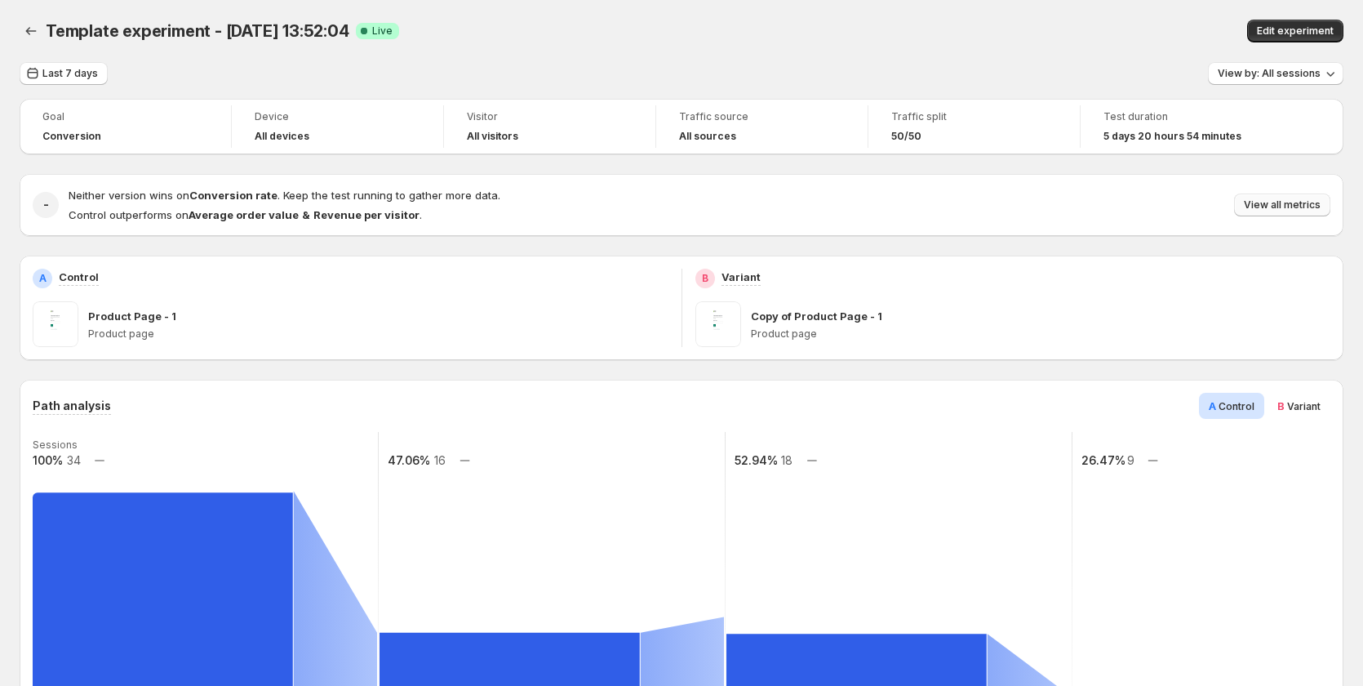
click at [1284, 198] on button "View all metrics" at bounding box center [1282, 204] width 96 height 23
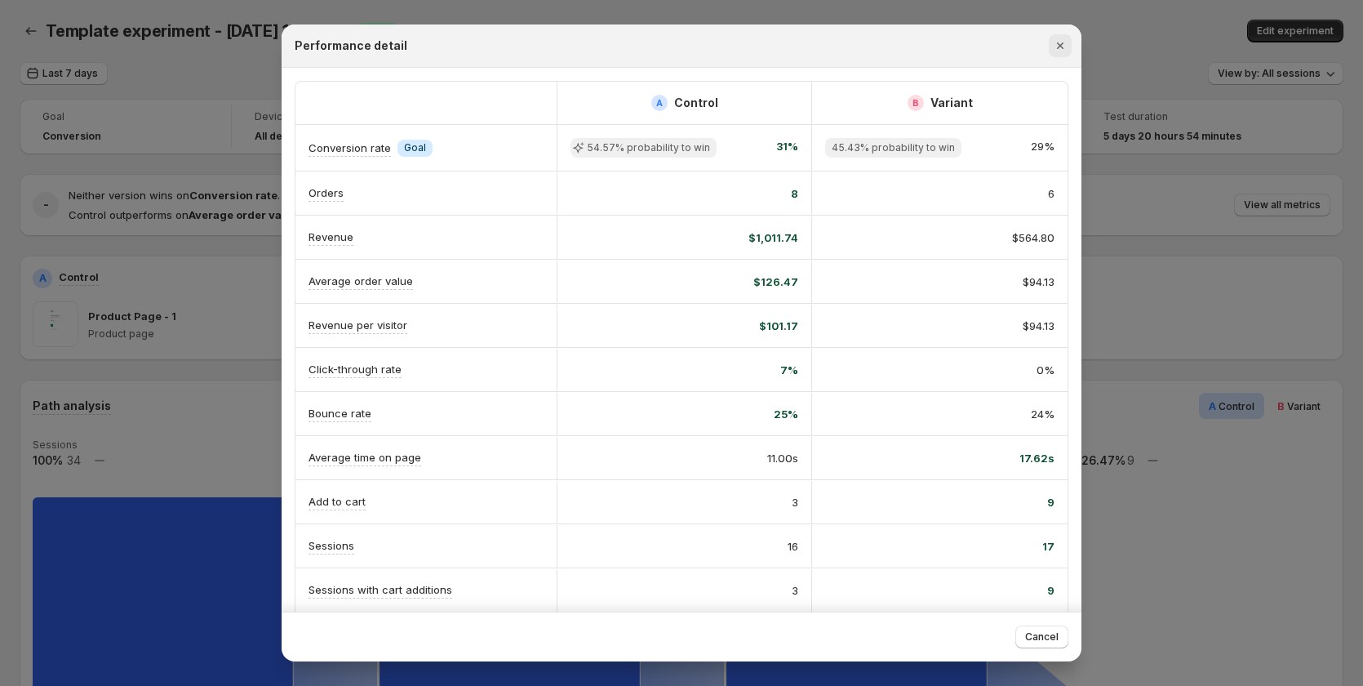
click at [1064, 49] on icon "Close" at bounding box center [1060, 46] width 16 height 16
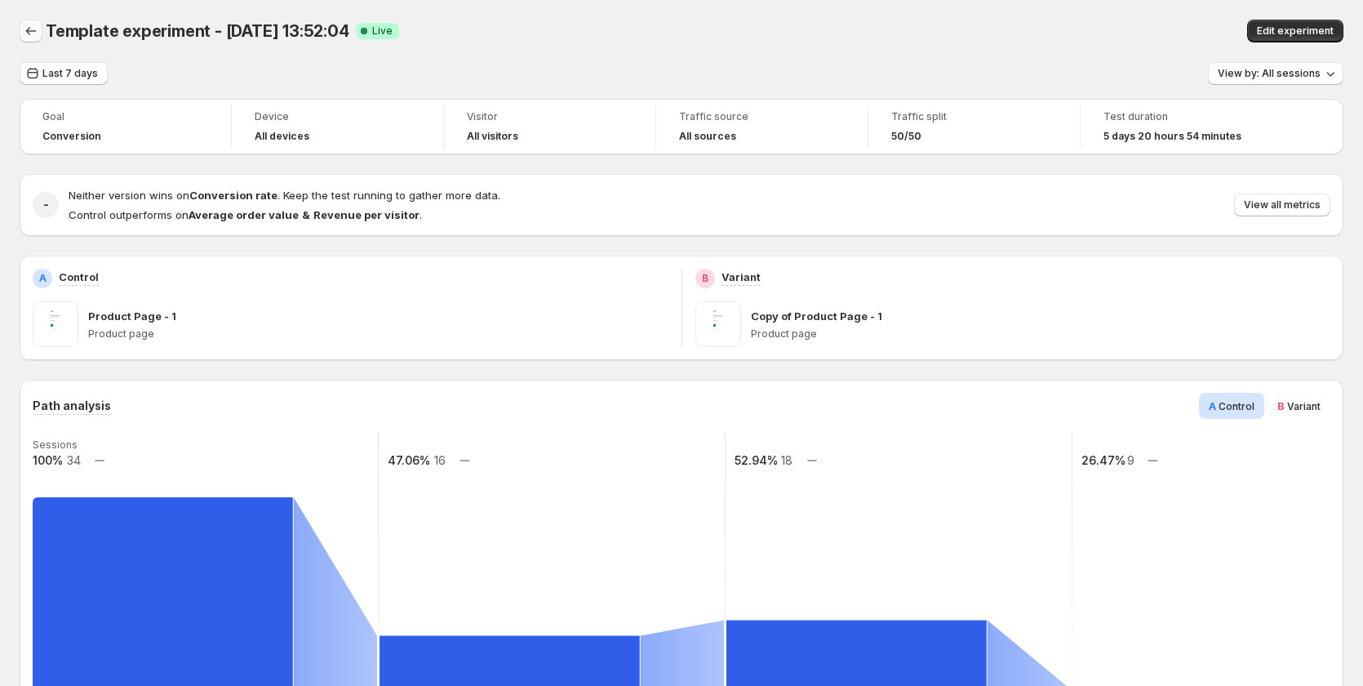
click at [29, 28] on icon "Back" at bounding box center [31, 31] width 16 height 16
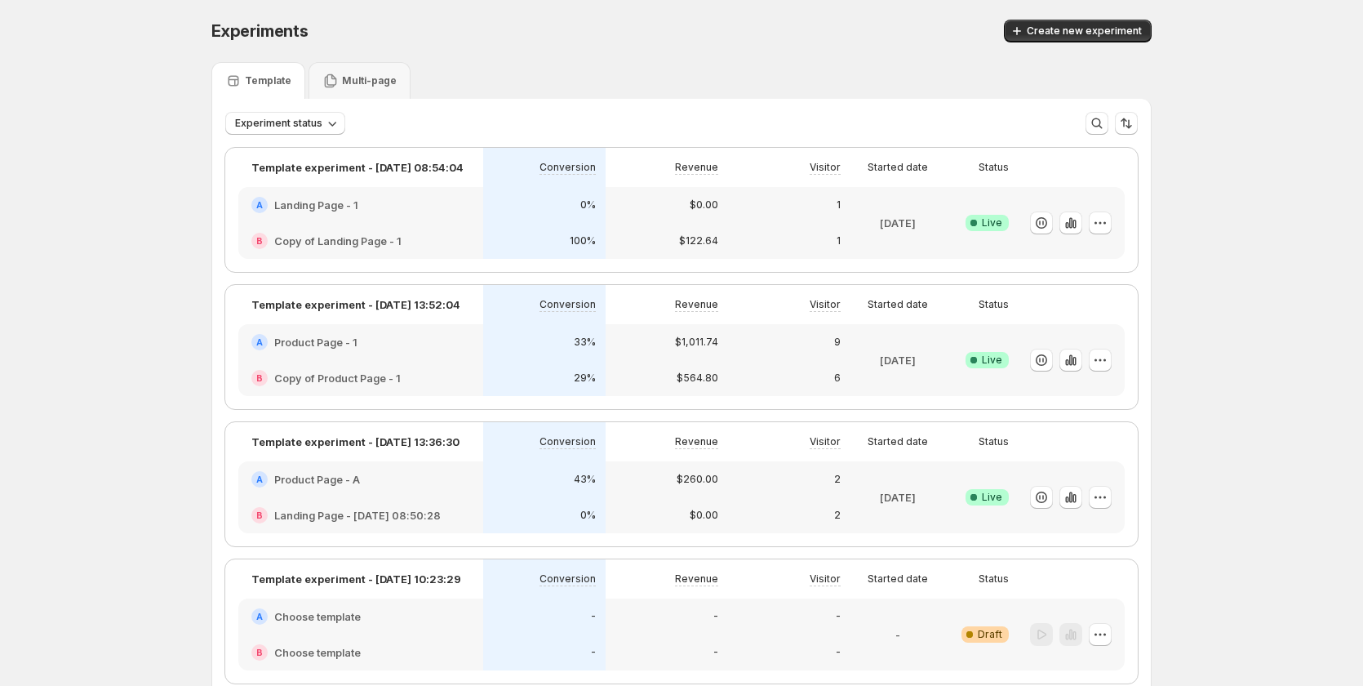
click at [502, 506] on div "0%" at bounding box center [544, 515] width 122 height 36
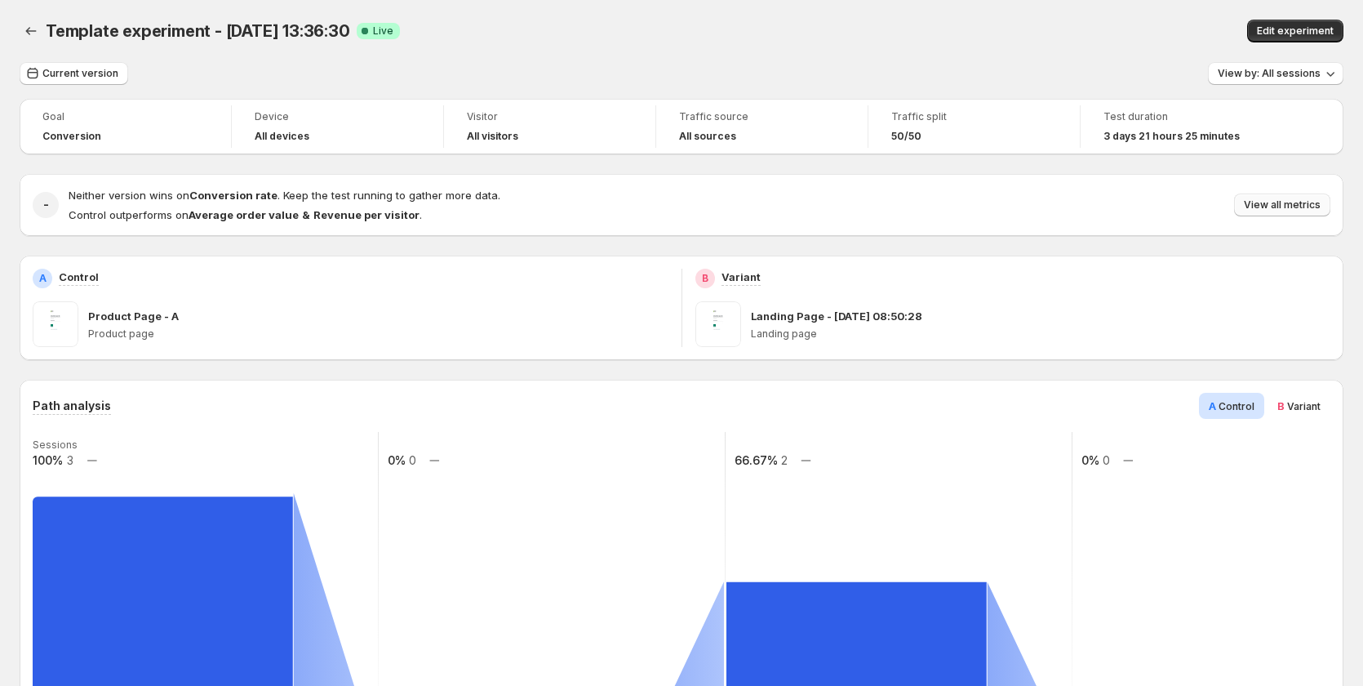
click at [1296, 206] on span "View all metrics" at bounding box center [1282, 204] width 77 height 13
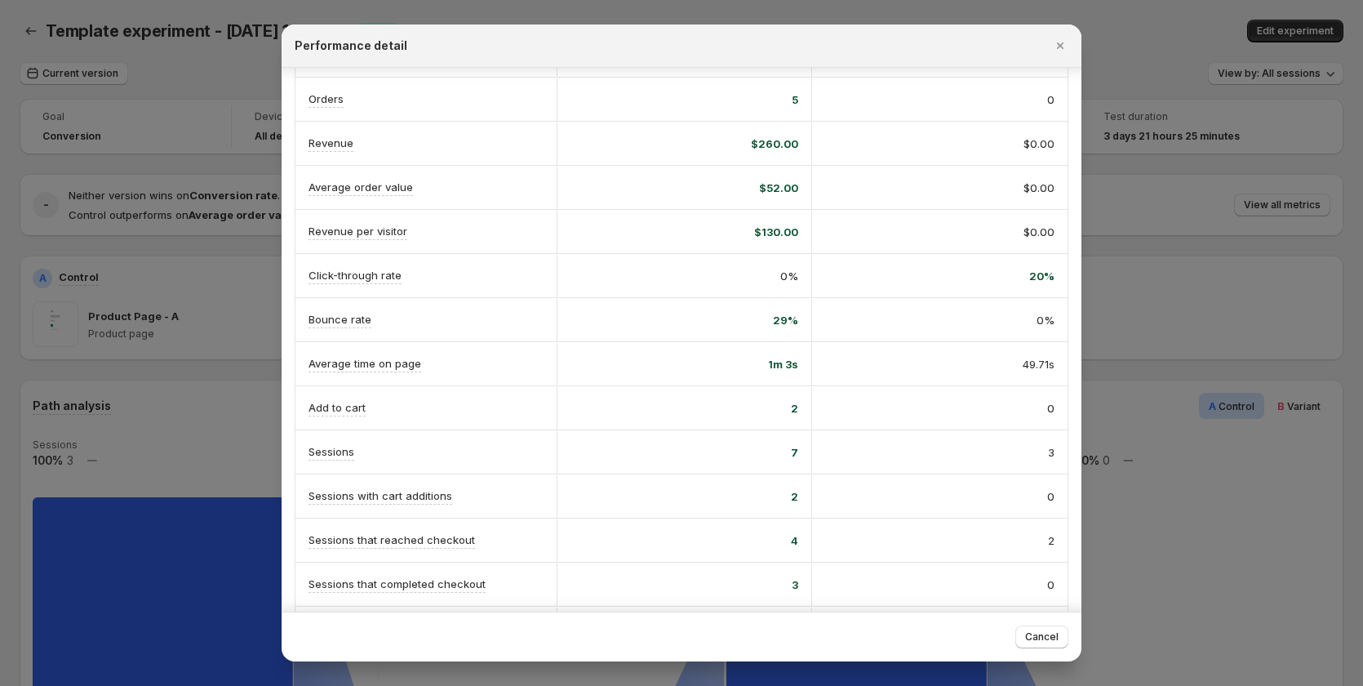
scroll to position [190, 0]
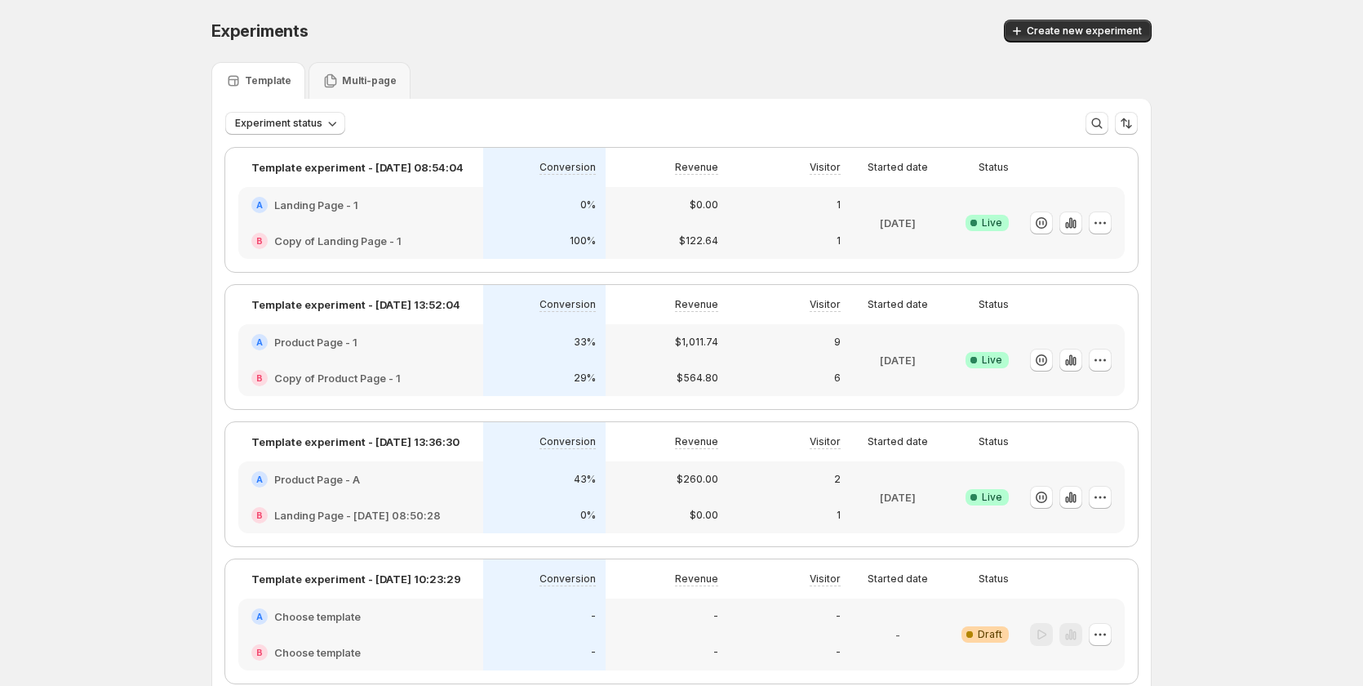
click at [390, 367] on div "B Copy of Product Page - 1" at bounding box center [360, 378] width 245 height 36
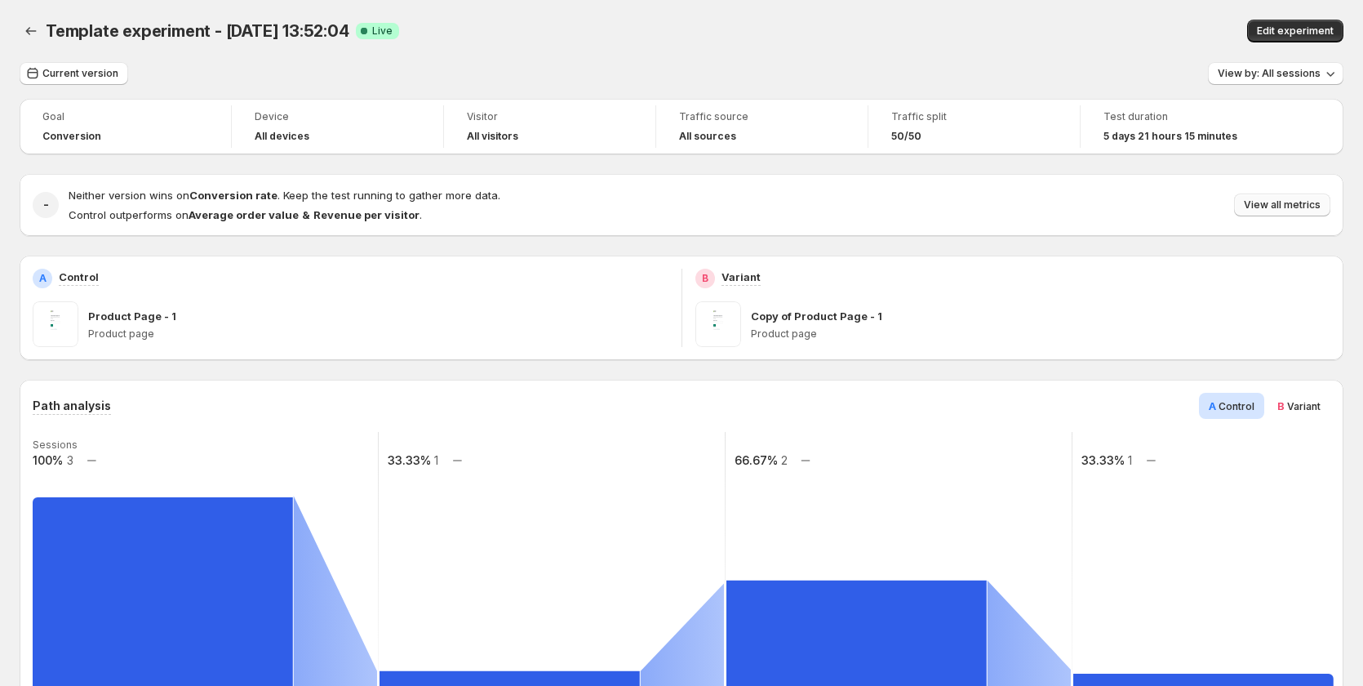
click at [1283, 204] on span "View all metrics" at bounding box center [1282, 204] width 77 height 13
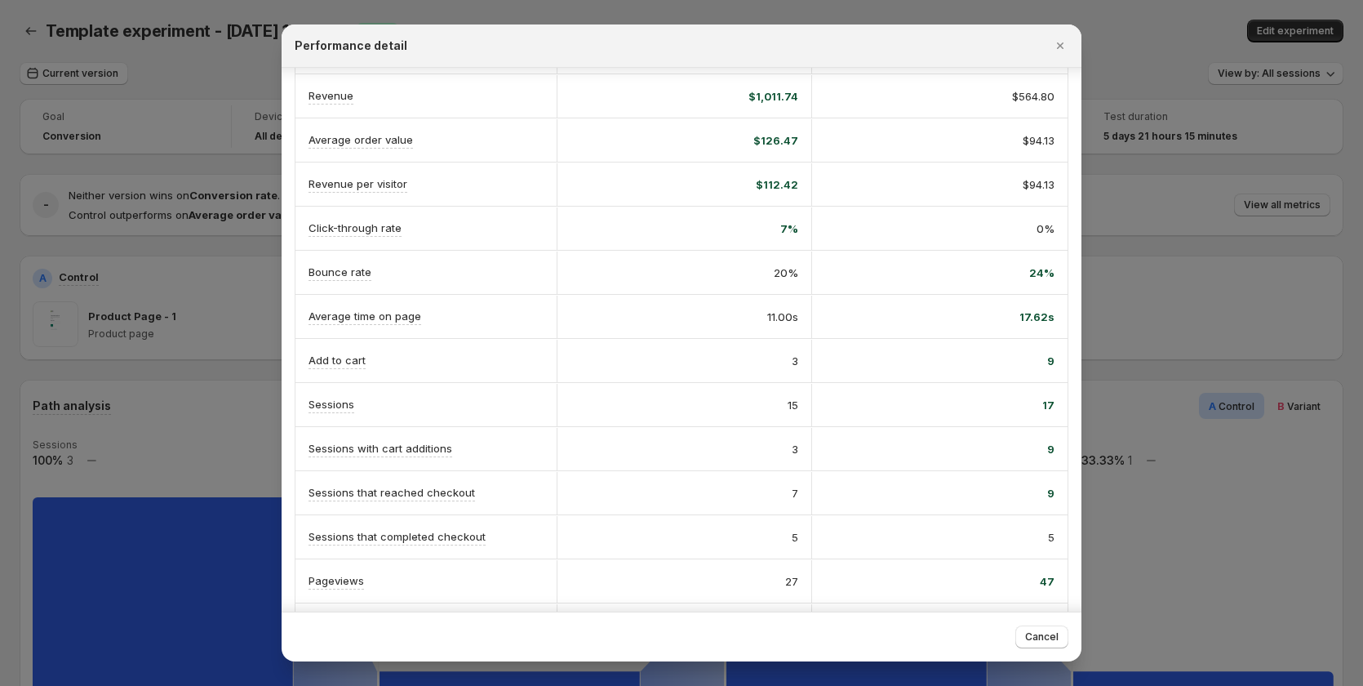
scroll to position [190, 0]
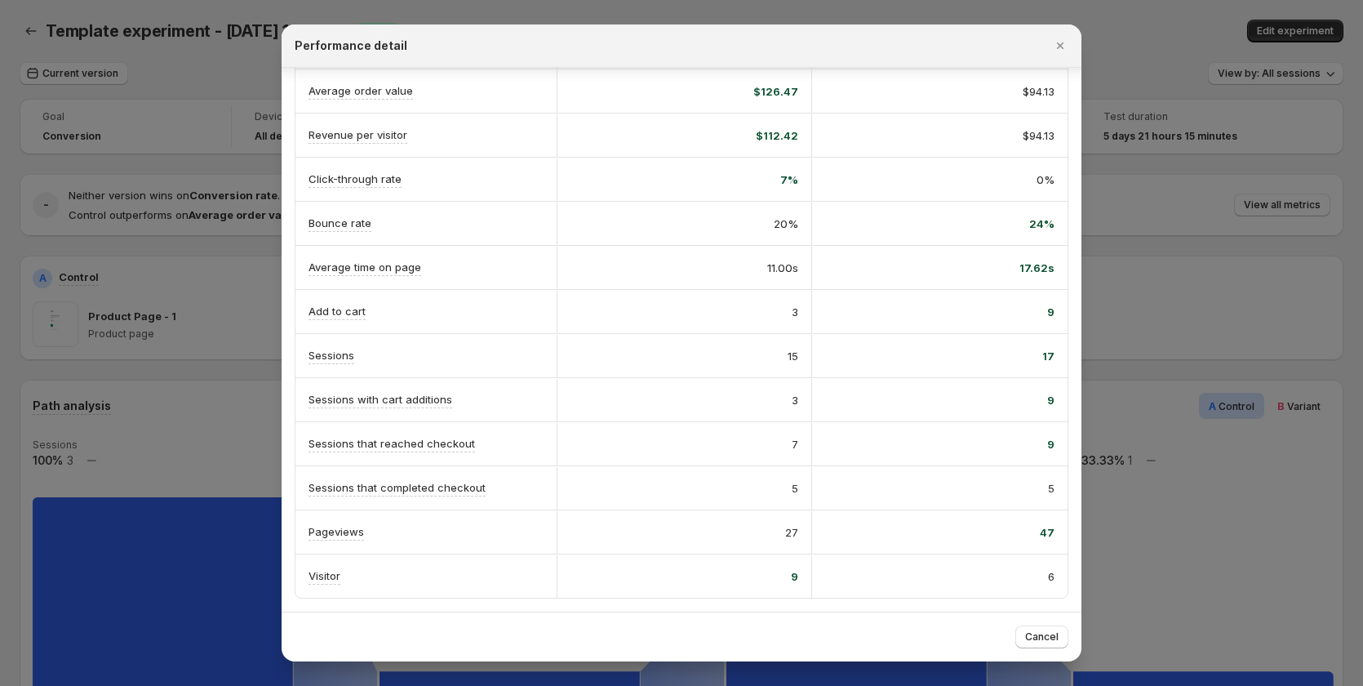
drag, startPoint x: 253, startPoint y: 268, endPoint x: 204, endPoint y: 210, distance: 75.9
click at [251, 268] on div at bounding box center [681, 343] width 1363 height 686
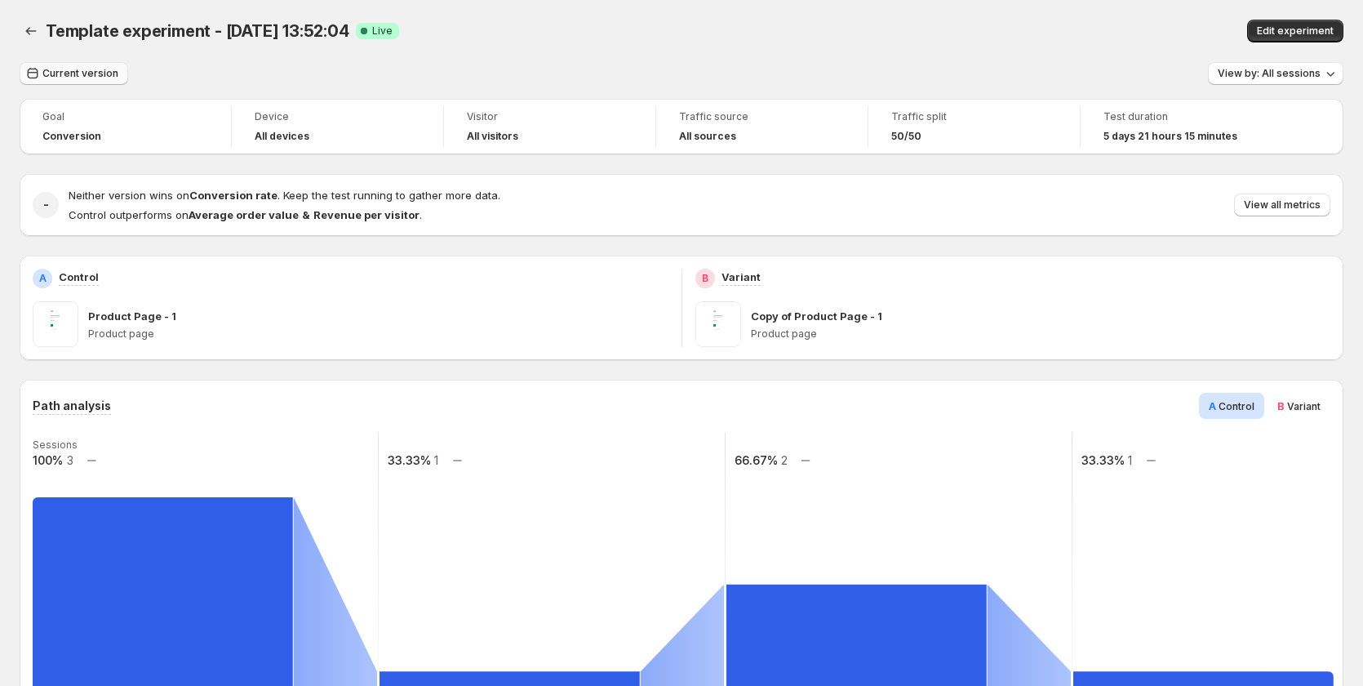
click at [70, 76] on span "Current version" at bounding box center [80, 73] width 76 height 13
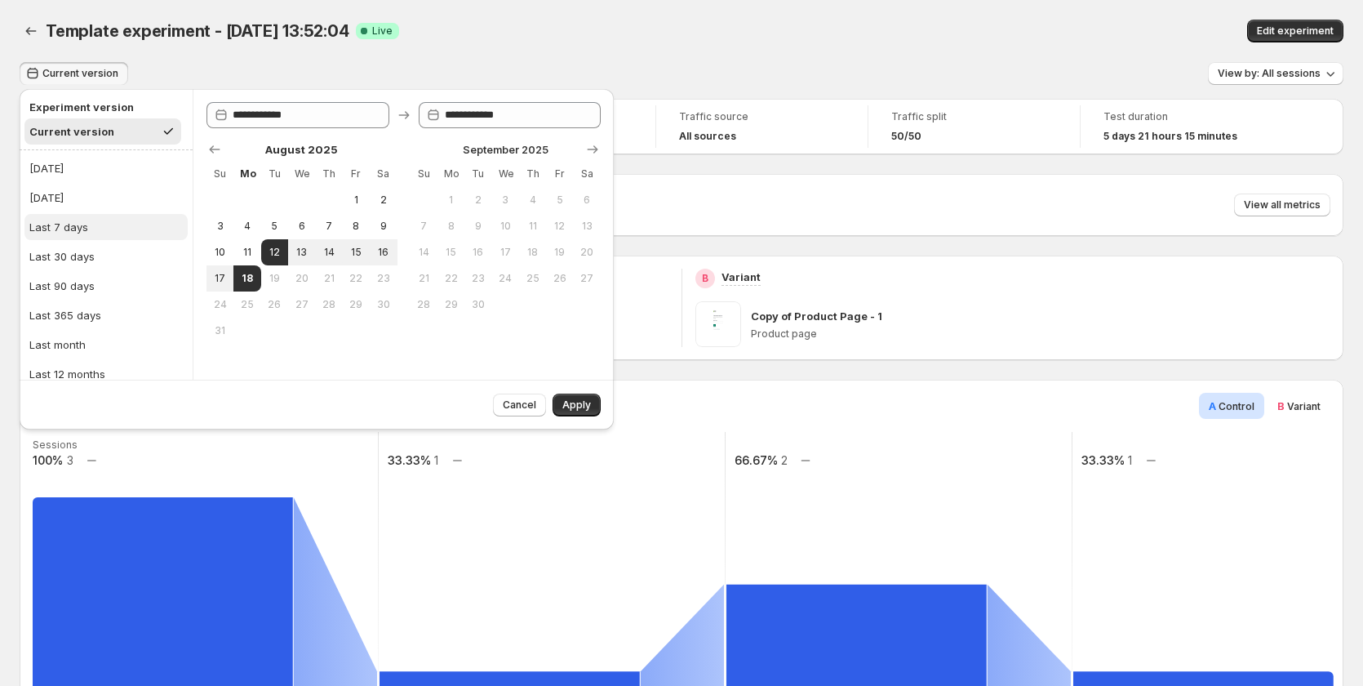
click at [101, 239] on button "Last 7 days" at bounding box center [105, 227] width 163 height 26
click at [569, 403] on span "Apply" at bounding box center [577, 404] width 29 height 13
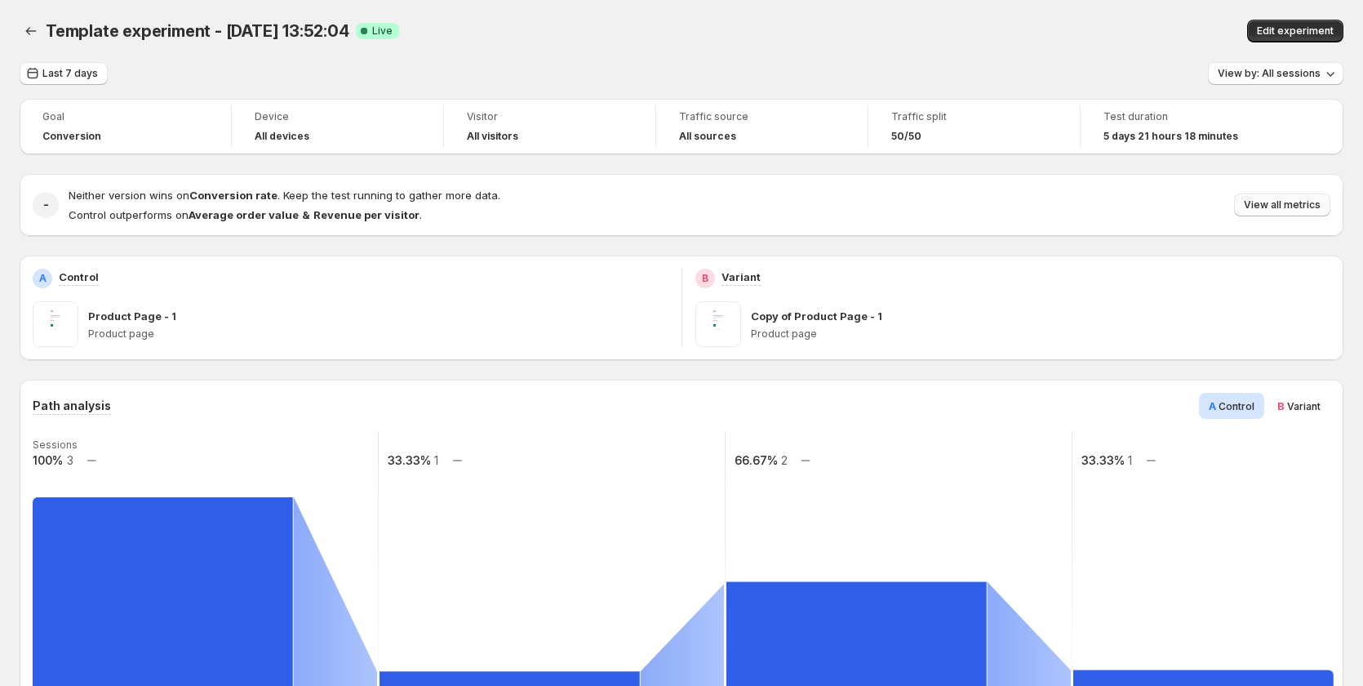
click at [1310, 202] on span "View all metrics" at bounding box center [1282, 204] width 77 height 13
click at [75, 75] on span "Current version" at bounding box center [80, 73] width 76 height 13
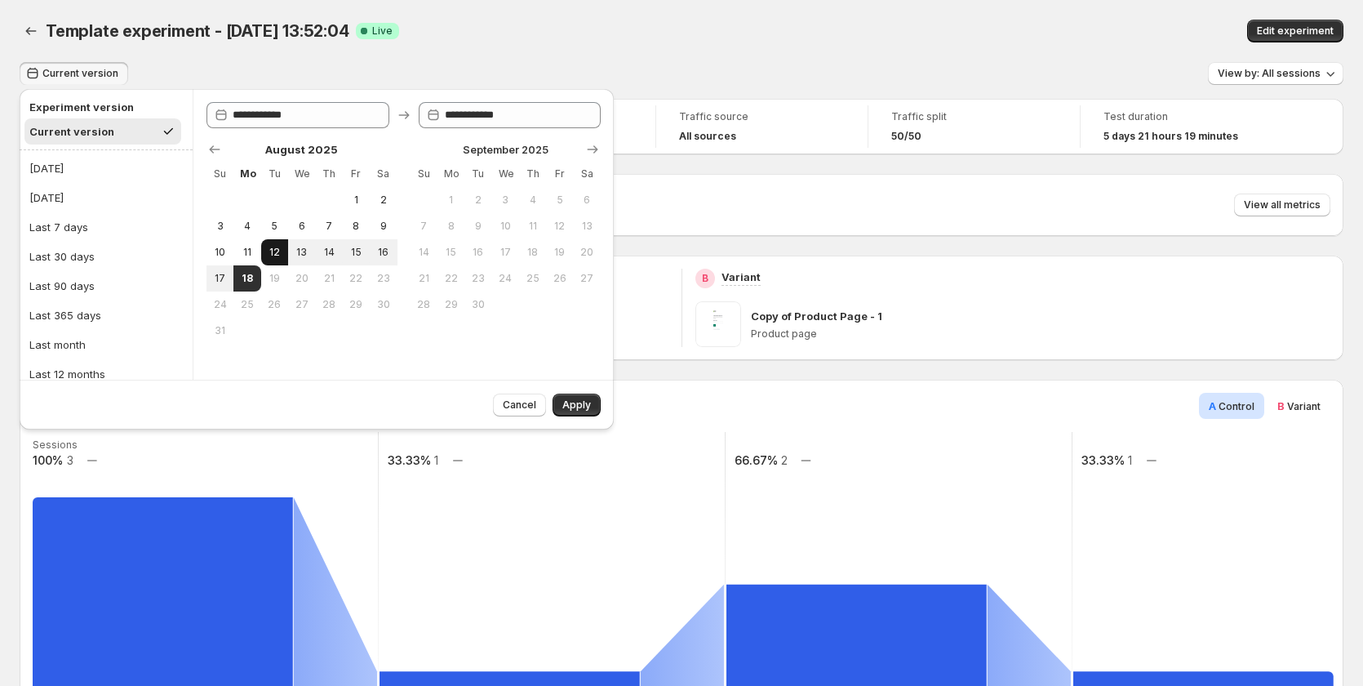
click at [261, 248] on button "12" at bounding box center [274, 252] width 27 height 26
click at [251, 276] on span "18" at bounding box center [247, 278] width 14 height 13
type input "**********"
click at [572, 405] on span "Apply" at bounding box center [577, 404] width 29 height 13
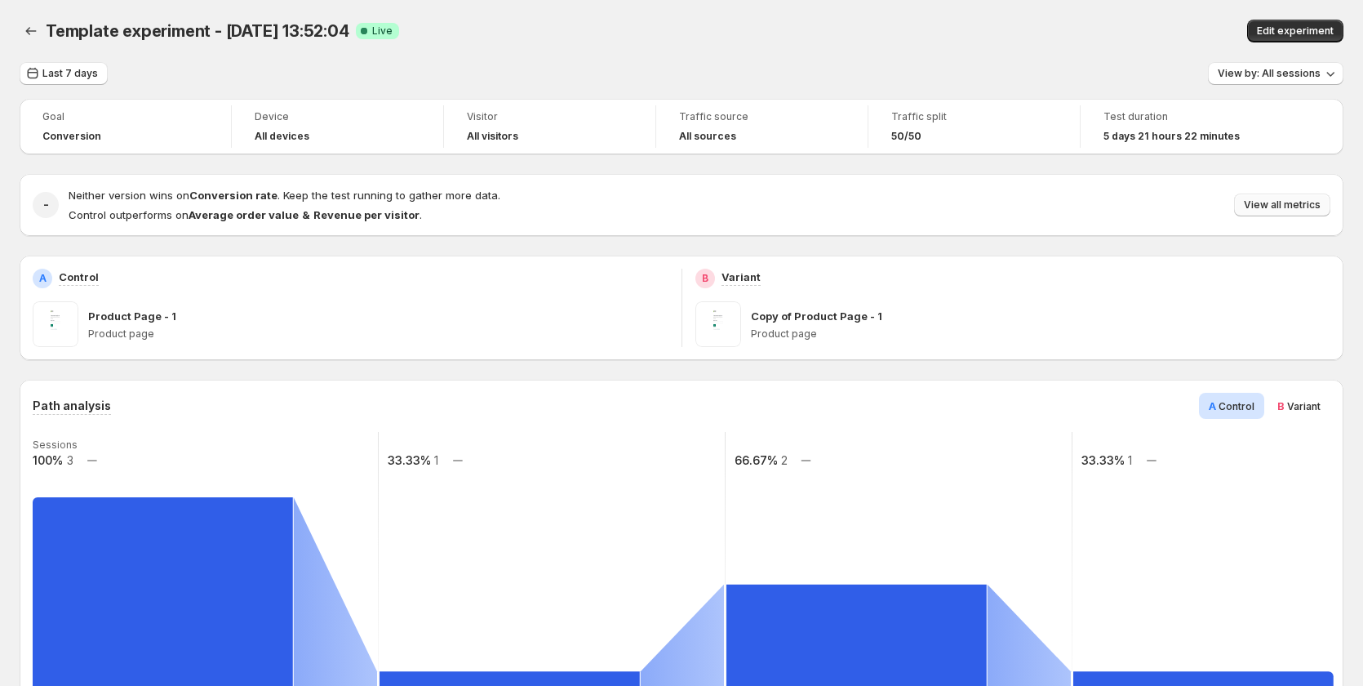
click at [1268, 198] on button "View all metrics" at bounding box center [1282, 204] width 96 height 23
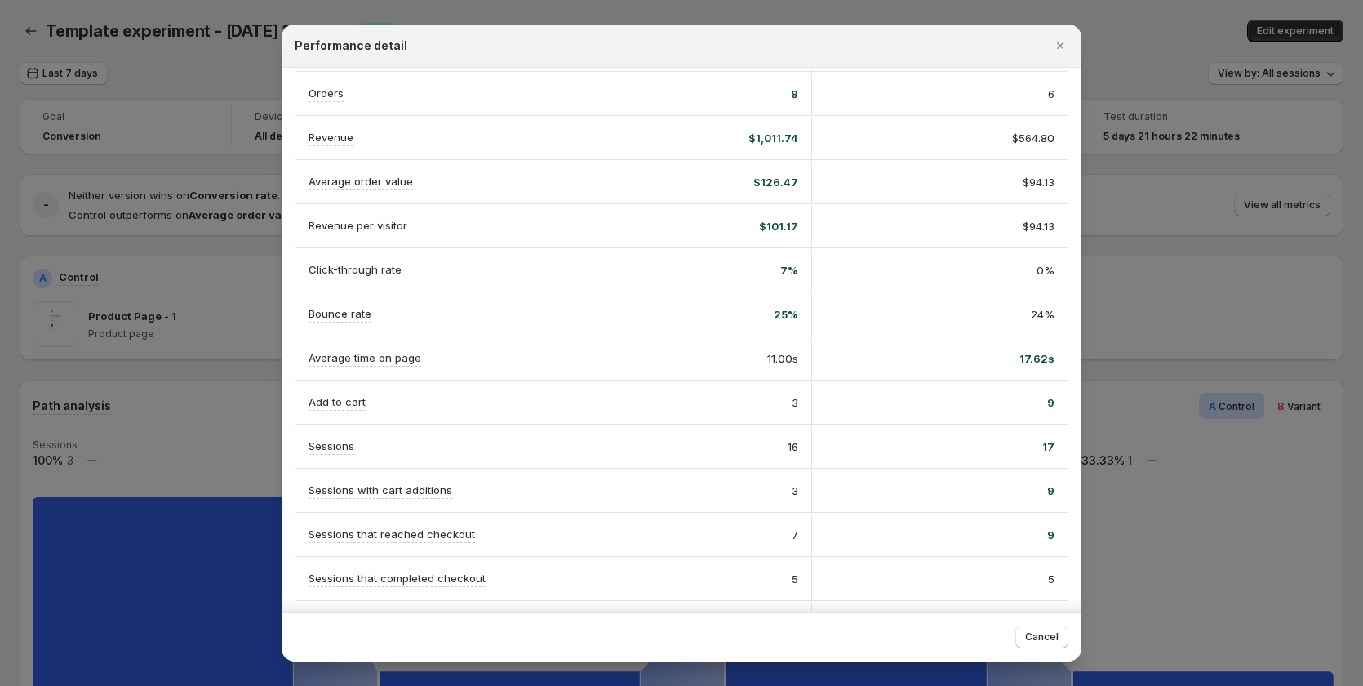
scroll to position [190, 0]
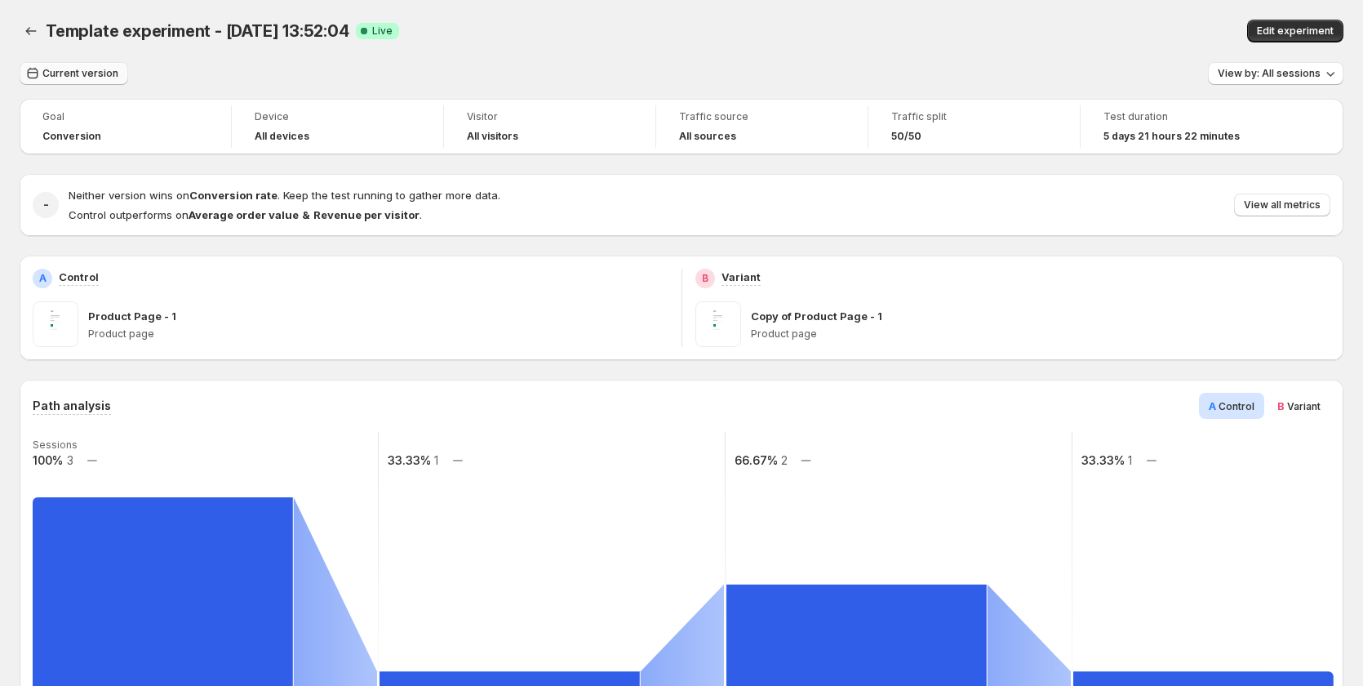
click at [83, 70] on span "Current version" at bounding box center [80, 73] width 76 height 13
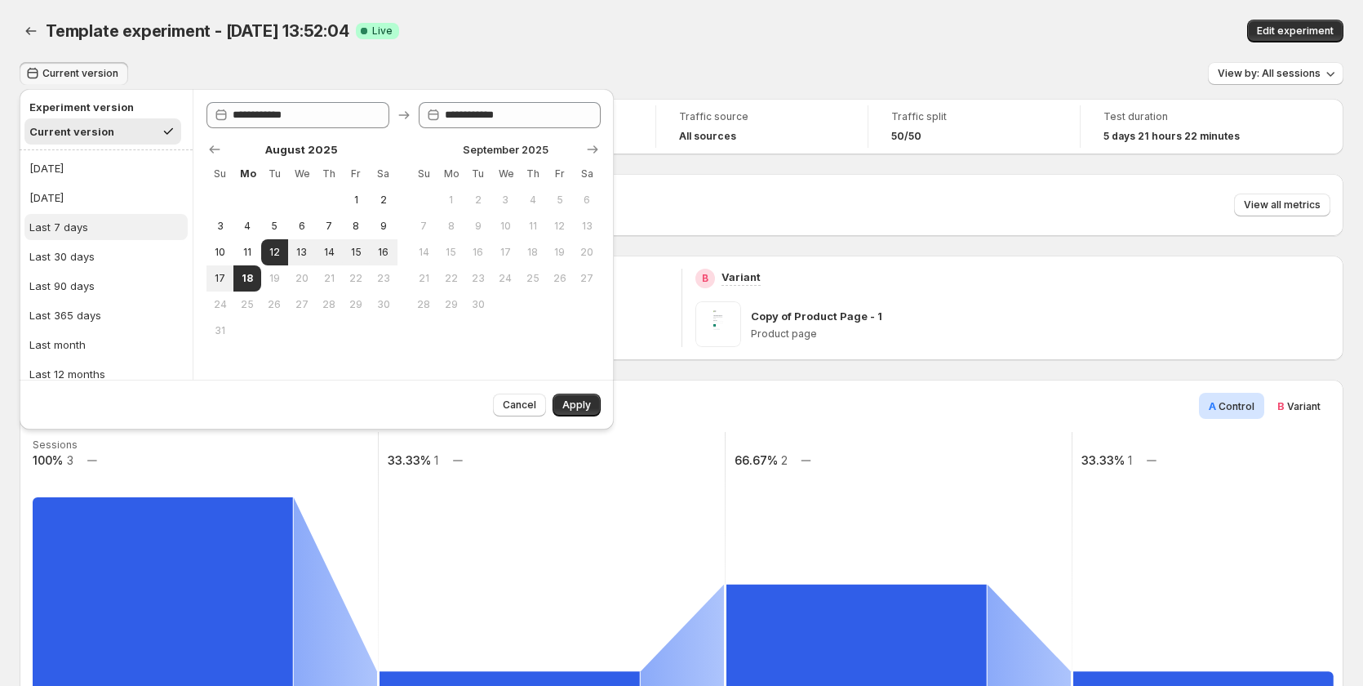
click at [96, 223] on button "Last 7 days" at bounding box center [105, 227] width 163 height 26
click at [569, 407] on span "Apply" at bounding box center [577, 404] width 29 height 13
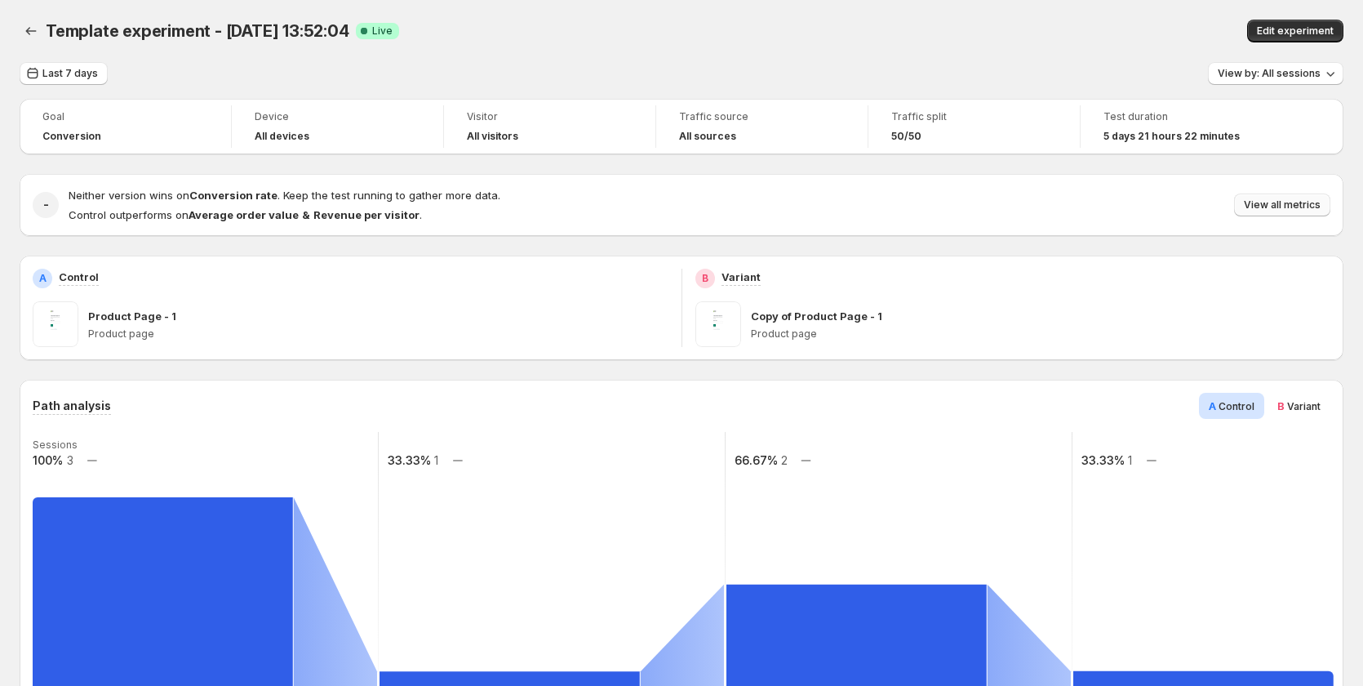
click at [1278, 207] on span "View all metrics" at bounding box center [1282, 204] width 77 height 13
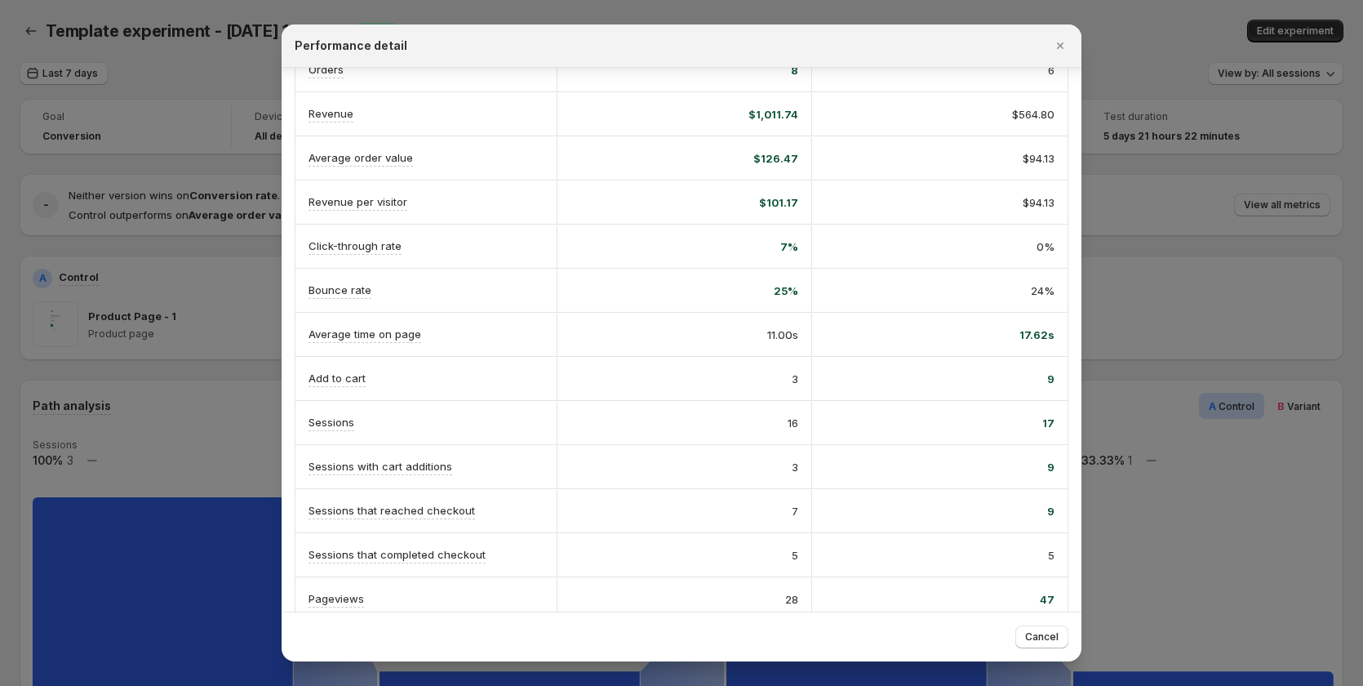
scroll to position [190, 0]
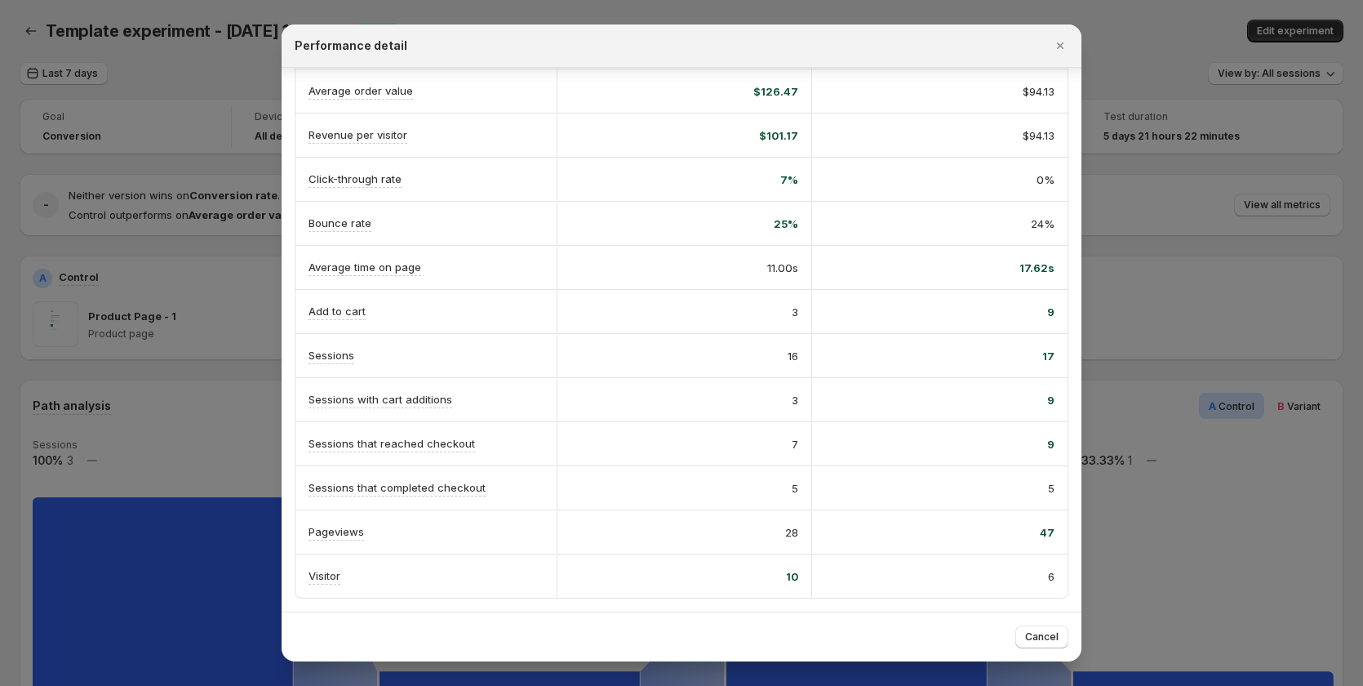
click at [1112, 216] on div at bounding box center [681, 343] width 1363 height 686
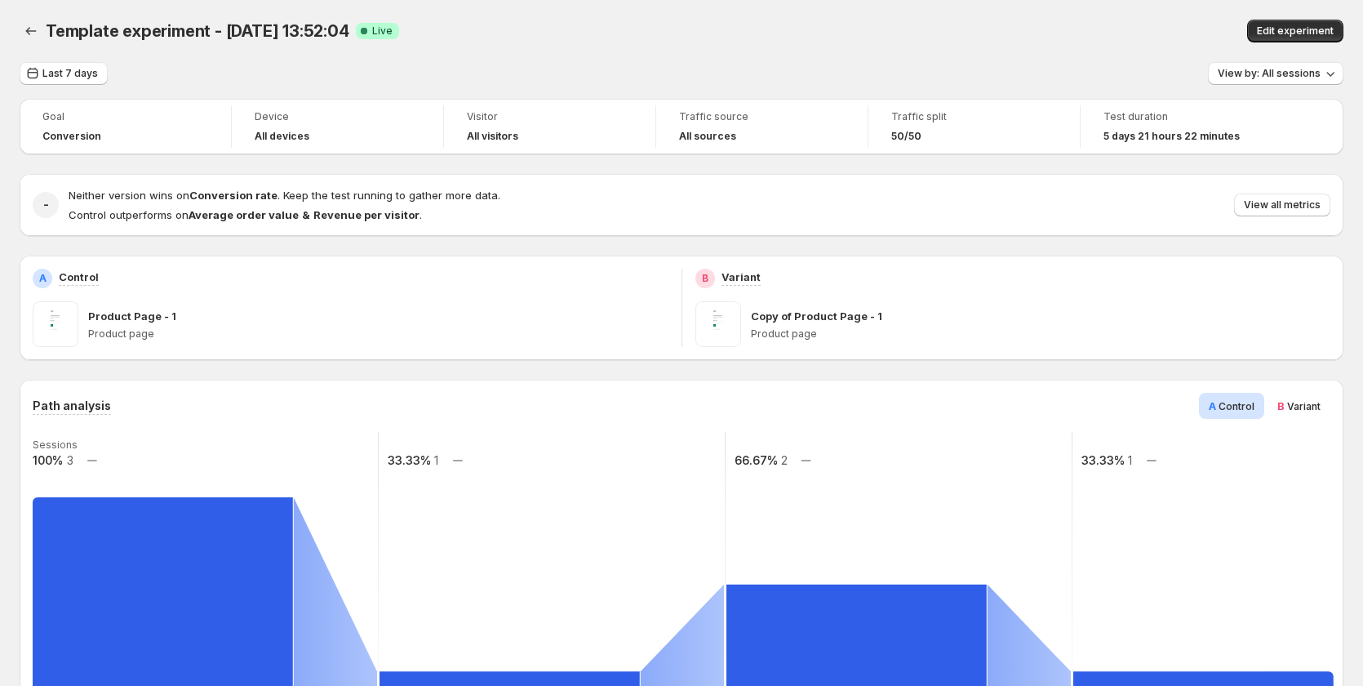
click at [73, 56] on div "Template experiment - Aug 12, 13:52:04. This page is ready Template experiment …" at bounding box center [682, 31] width 1324 height 62
click at [76, 73] on span "Last 7 days" at bounding box center [70, 73] width 56 height 13
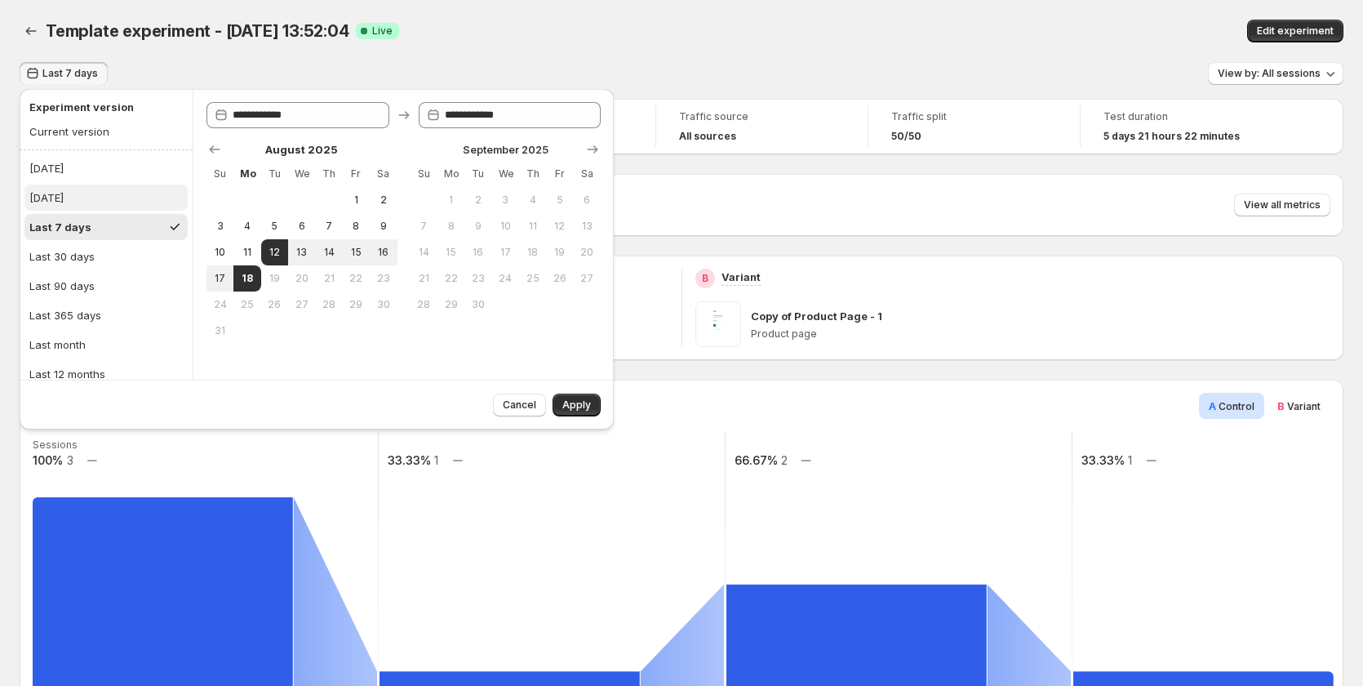
click at [89, 198] on button "[DATE]" at bounding box center [105, 198] width 163 height 26
type input "**********"
click at [585, 403] on span "Apply" at bounding box center [577, 404] width 29 height 13
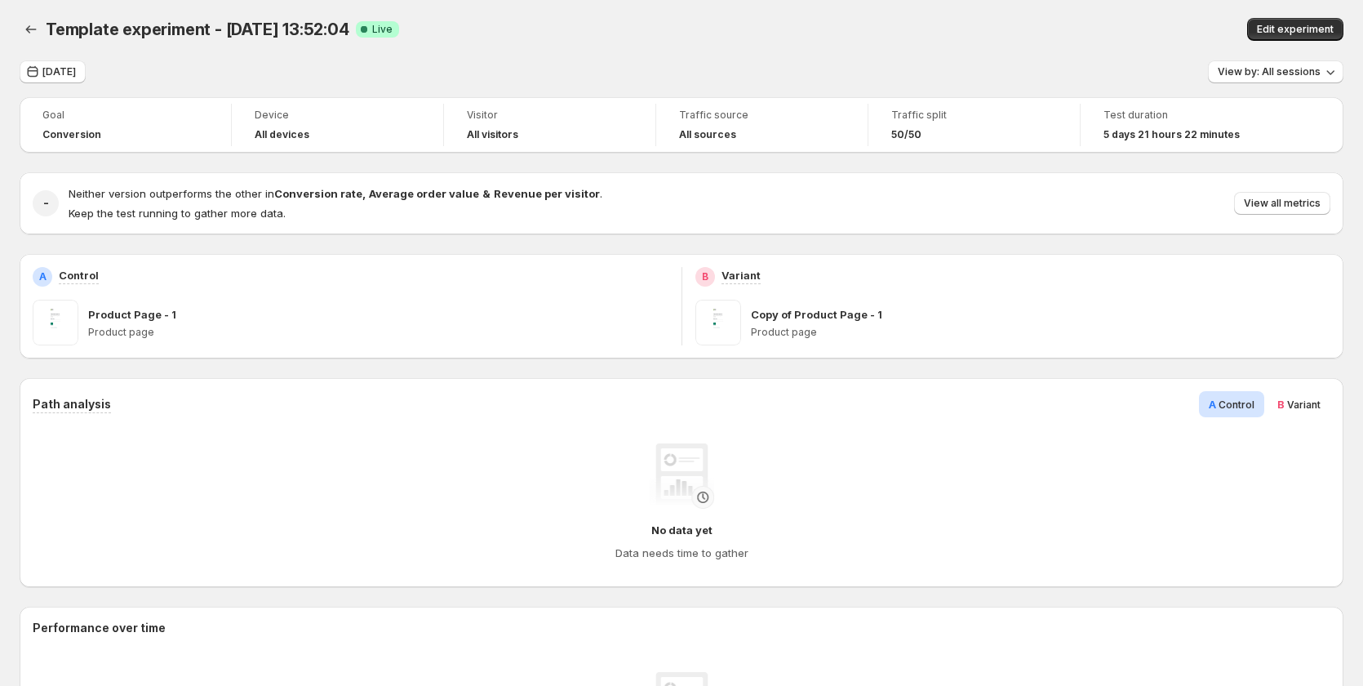
scroll to position [0, 0]
click at [66, 73] on span "[DATE]" at bounding box center [58, 73] width 33 height 13
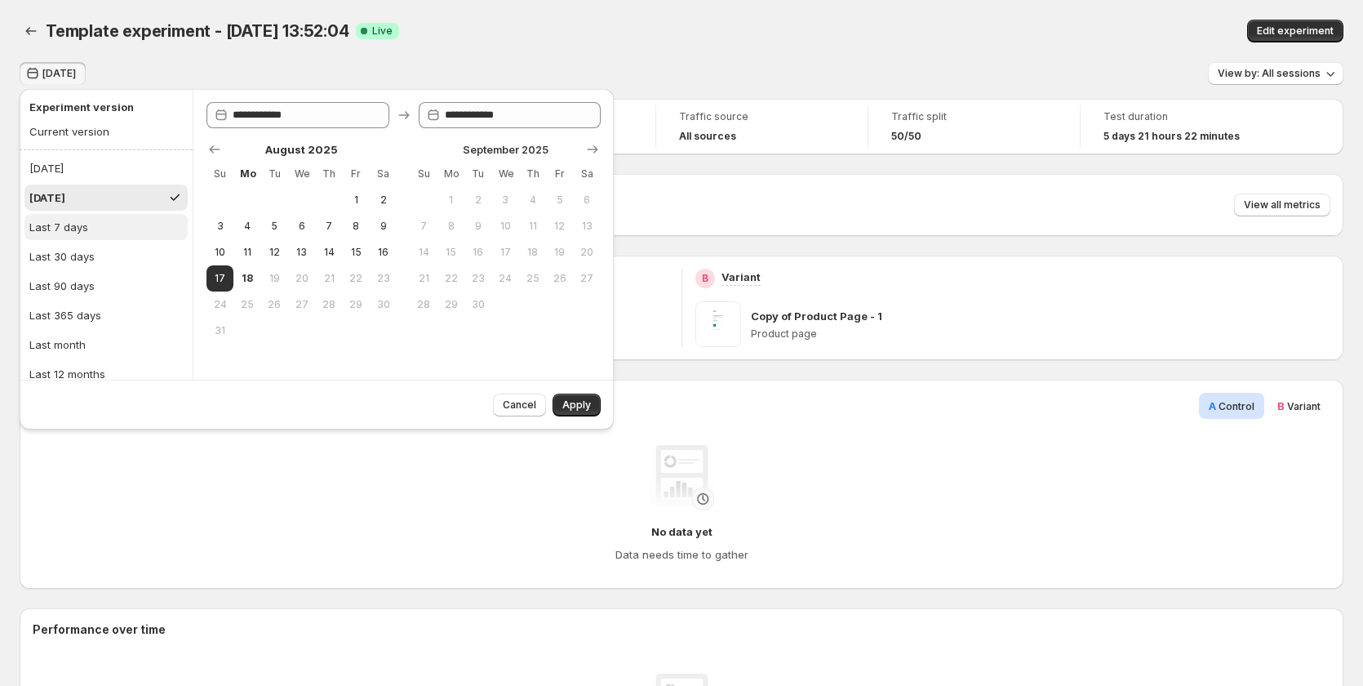
click at [68, 235] on button "Last 7 days" at bounding box center [105, 227] width 163 height 26
type input "**********"
click at [565, 397] on button "Apply" at bounding box center [577, 405] width 48 height 23
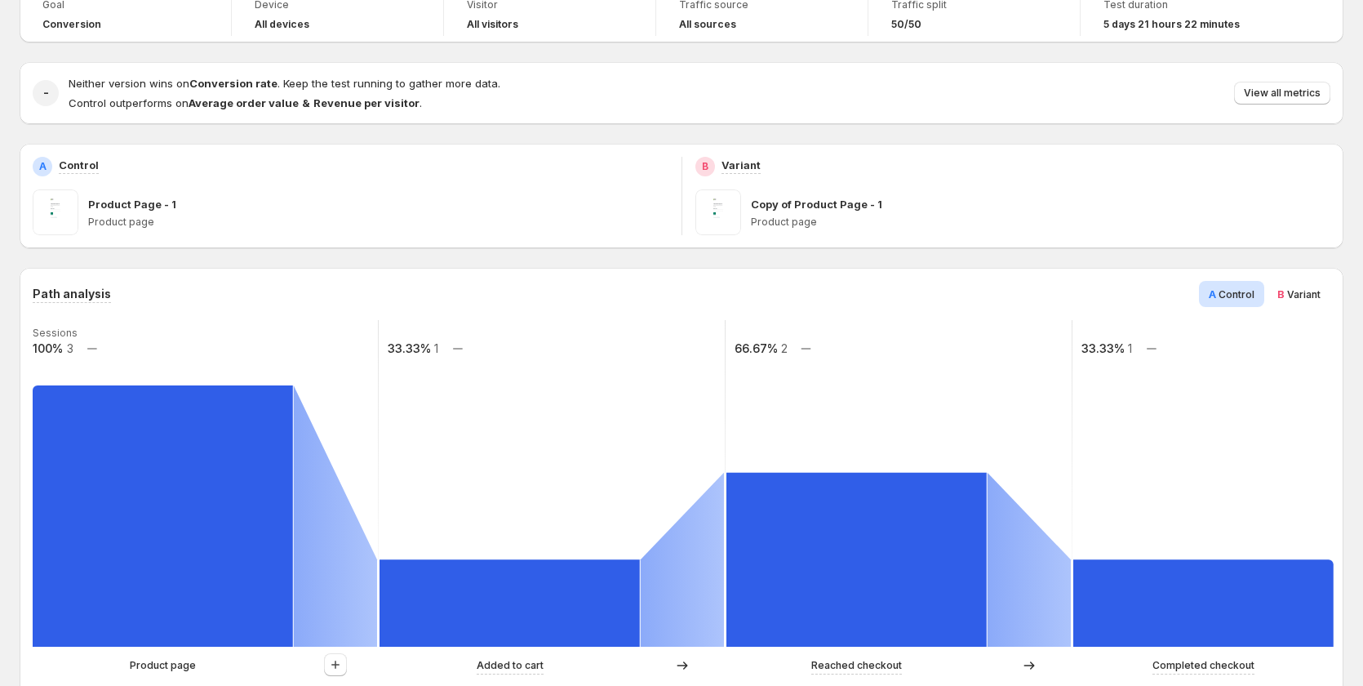
scroll to position [82, 0]
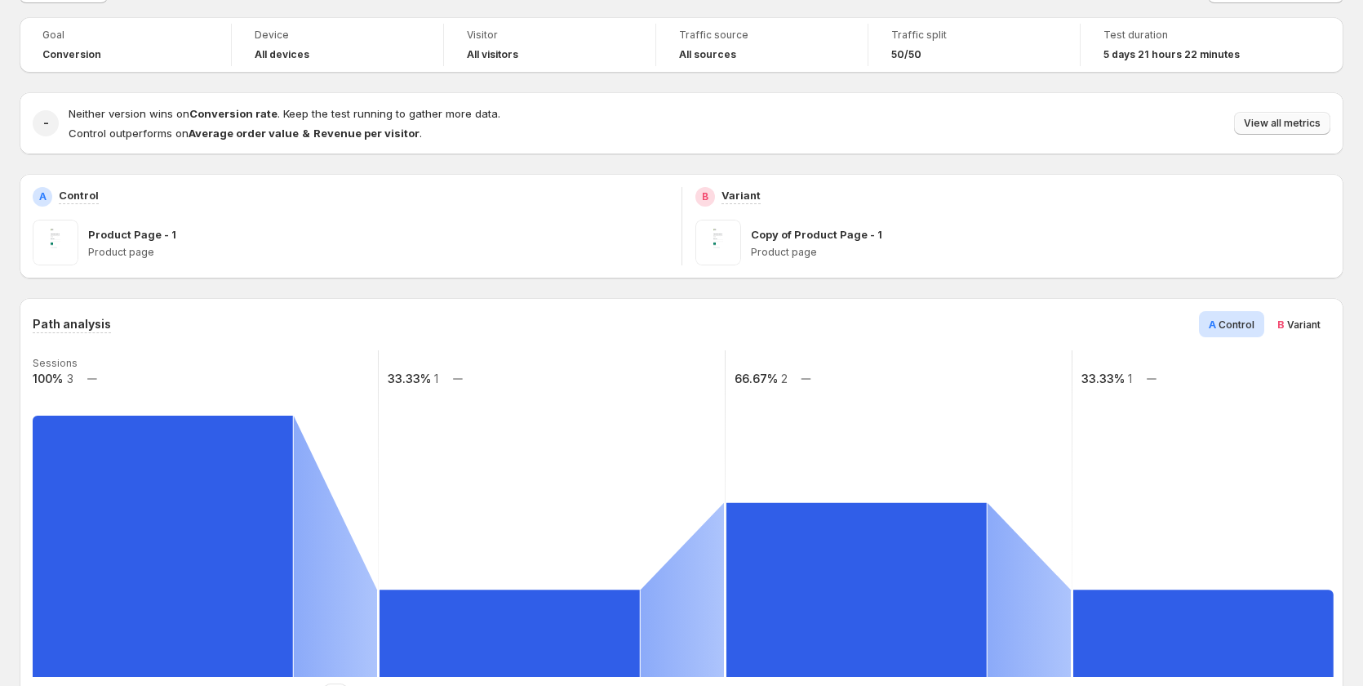
click at [1280, 114] on button "View all metrics" at bounding box center [1282, 123] width 96 height 23
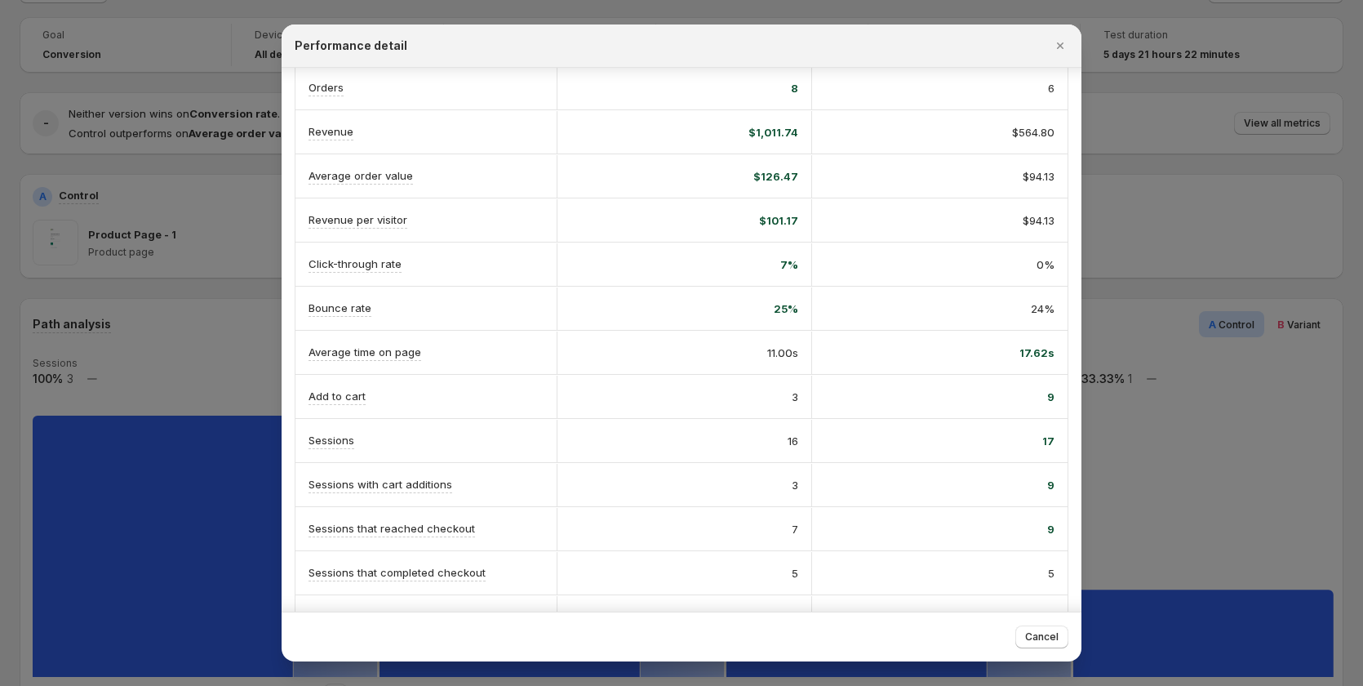
scroll to position [0, 0]
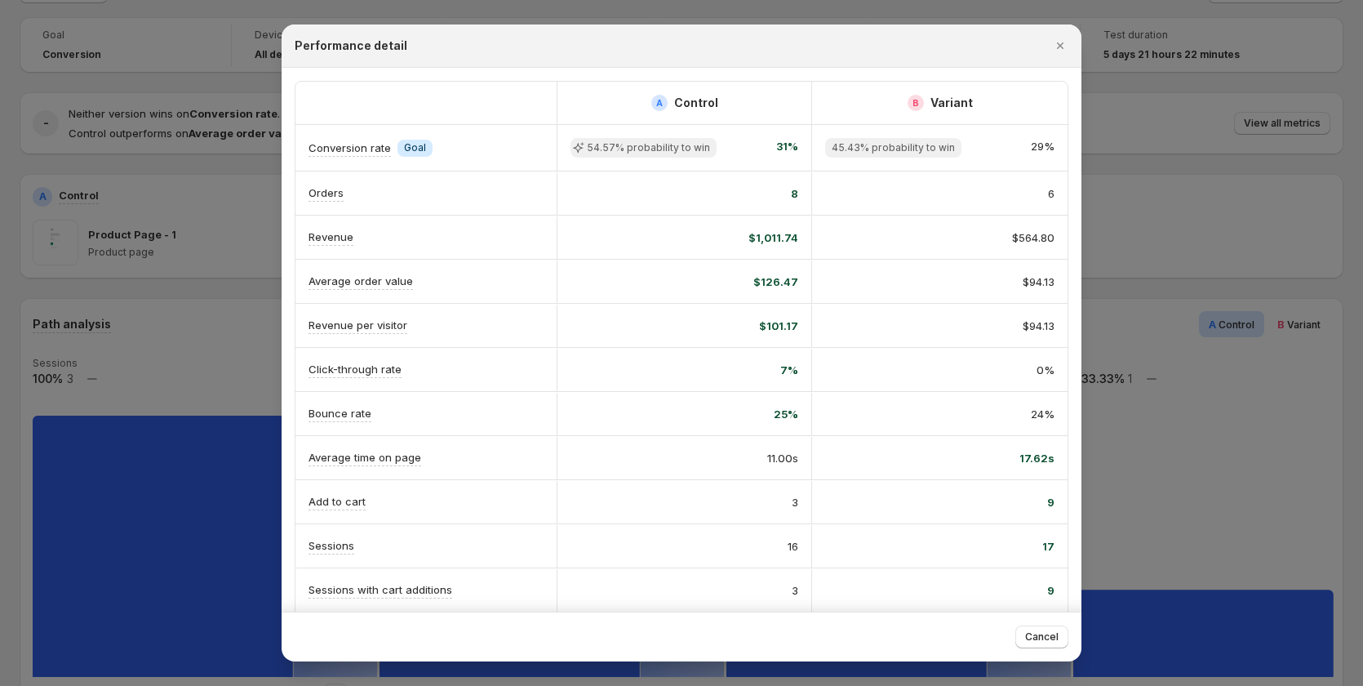
click at [793, 195] on span "8" at bounding box center [794, 193] width 7 height 16
click at [776, 242] on span "$1,011.74" at bounding box center [774, 237] width 50 height 16
click at [789, 282] on span "$126.47" at bounding box center [776, 282] width 45 height 16
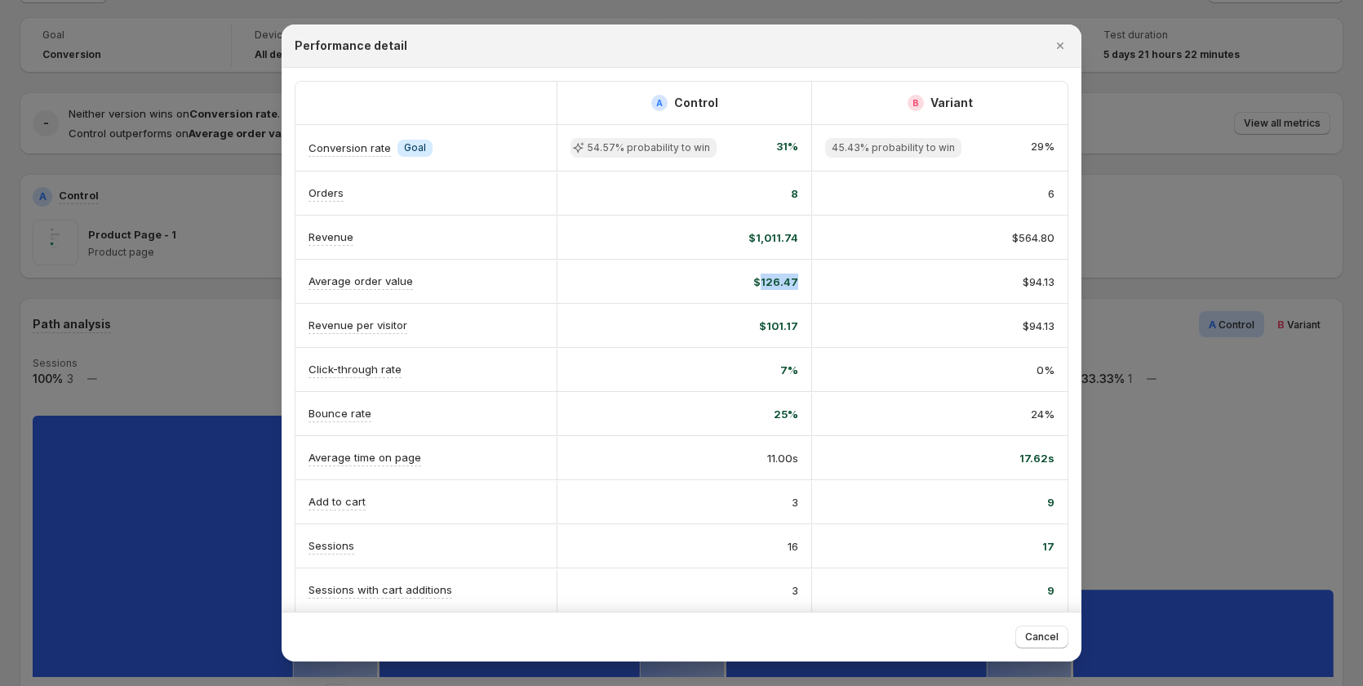
click at [789, 282] on span "$126.47" at bounding box center [776, 282] width 45 height 16
click at [783, 369] on span "7%" at bounding box center [790, 370] width 18 height 16
click at [772, 279] on span "$126.47" at bounding box center [776, 282] width 45 height 16
click at [786, 365] on span "7%" at bounding box center [790, 370] width 18 height 16
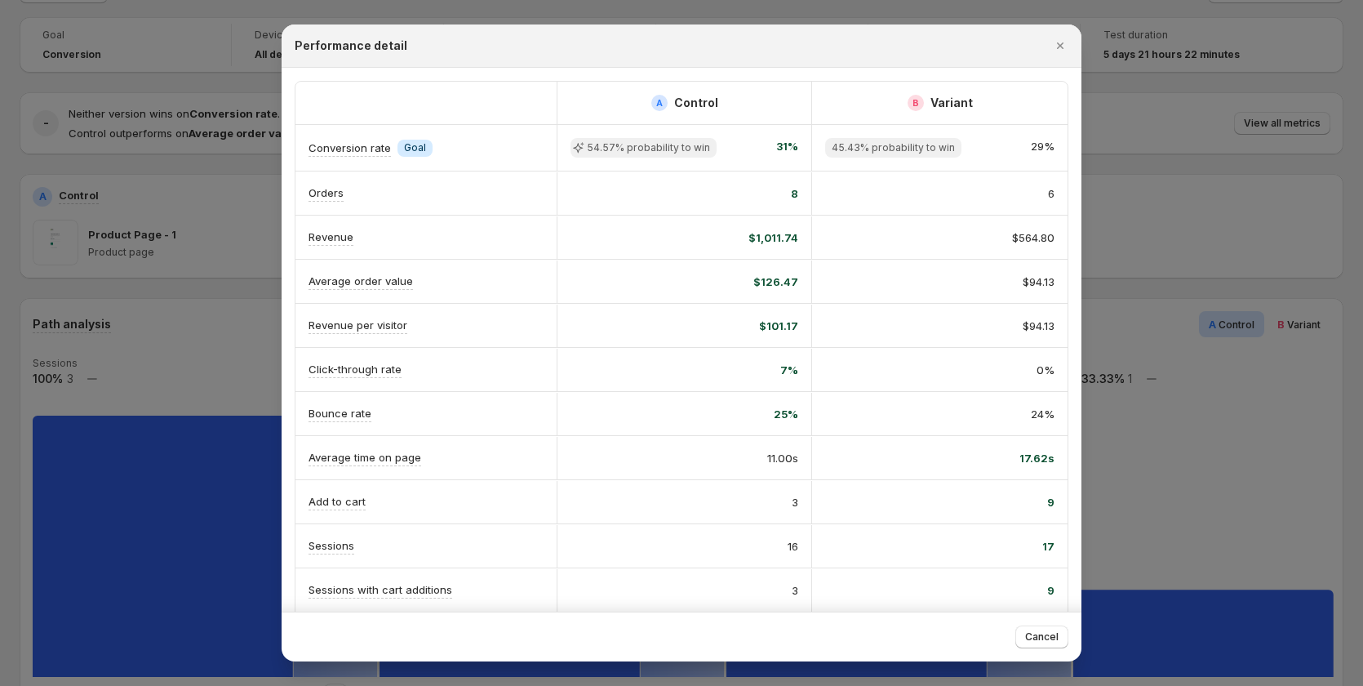
click at [787, 326] on span "$101.17" at bounding box center [778, 326] width 39 height 16
click at [788, 328] on span "$101.17" at bounding box center [778, 326] width 39 height 16
click at [788, 371] on span "7%" at bounding box center [790, 370] width 18 height 16
click at [789, 410] on span "25%" at bounding box center [786, 414] width 24 height 16
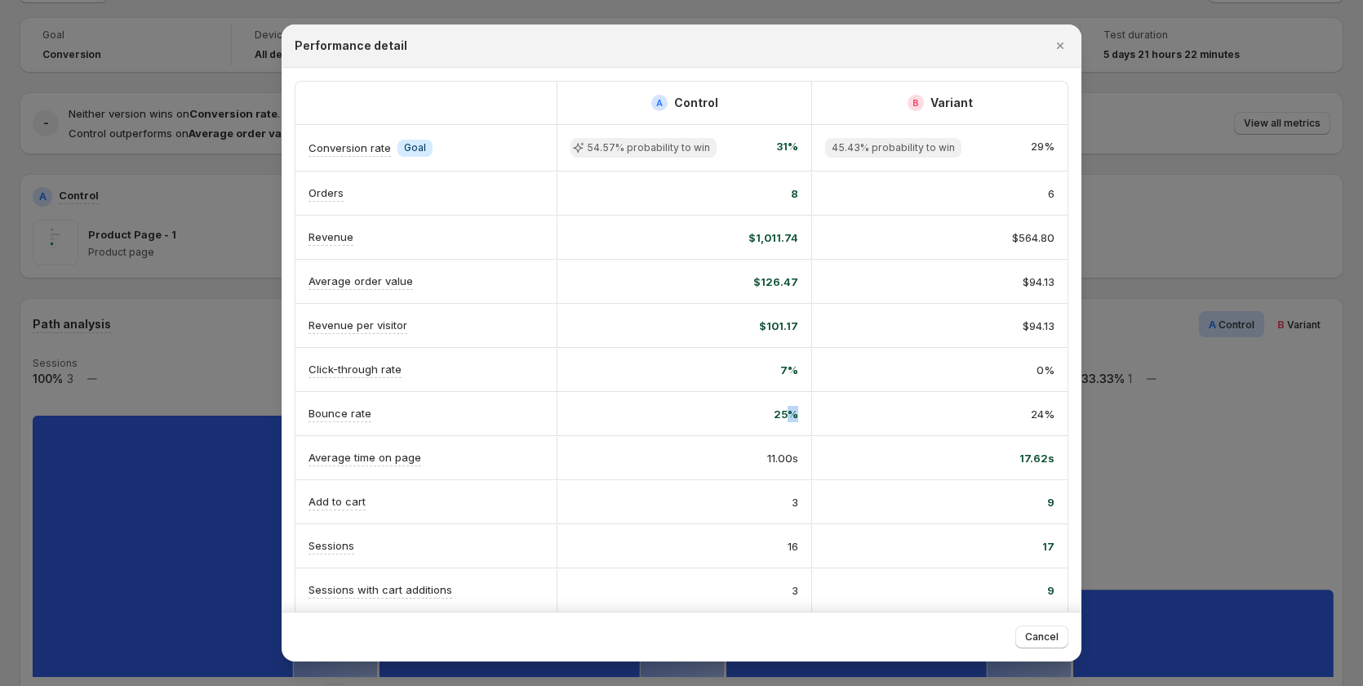
click at [789, 410] on span "25%" at bounding box center [786, 414] width 24 height 16
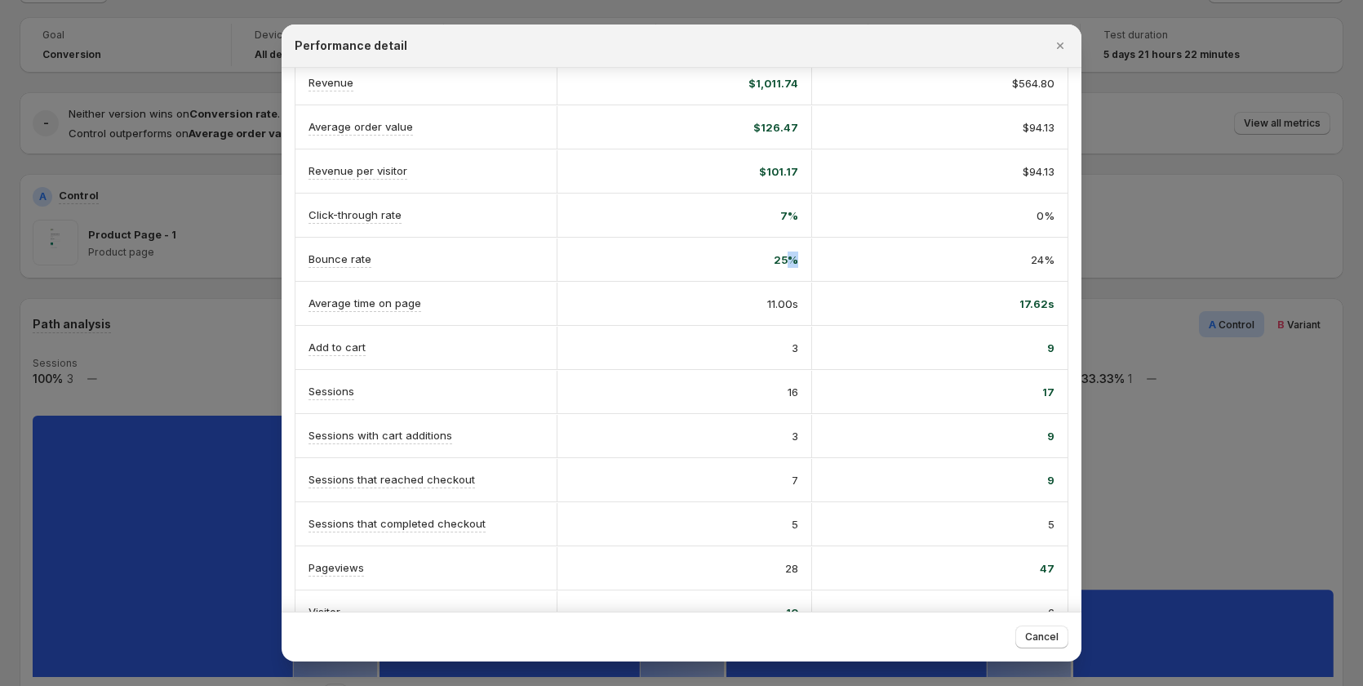
scroll to position [163, 0]
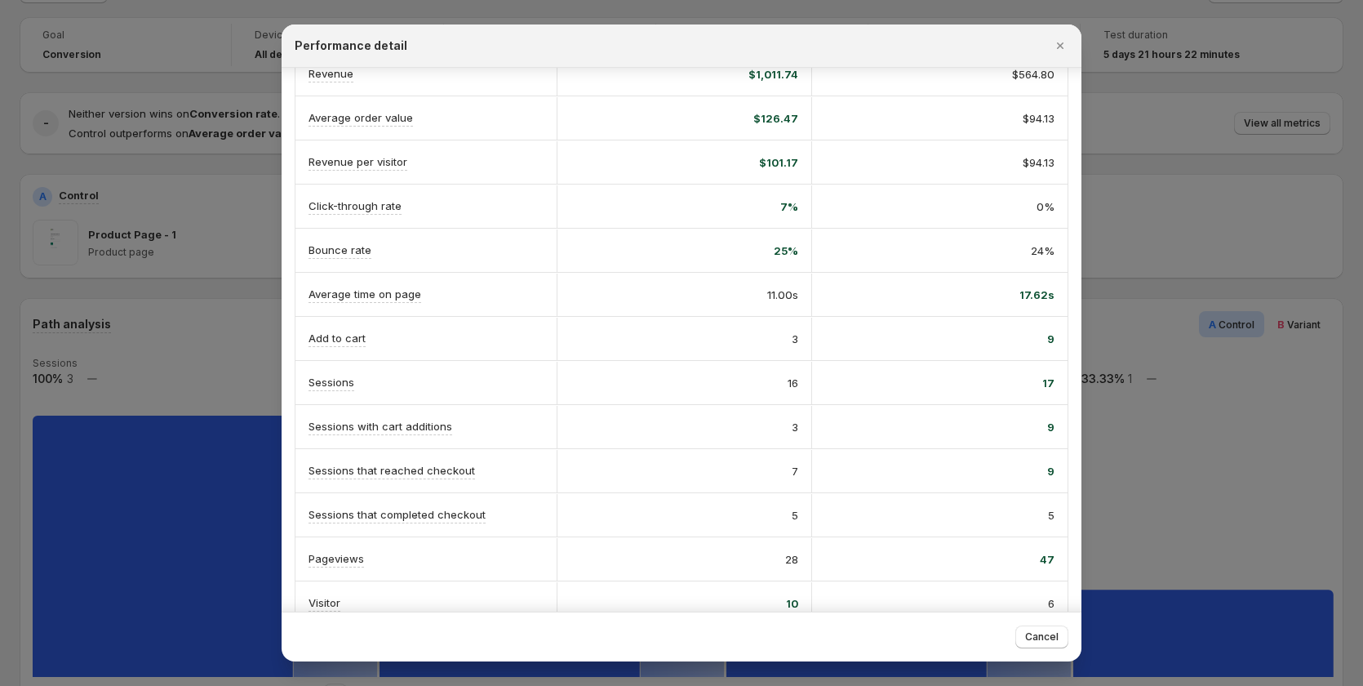
click at [784, 292] on span "11.00s" at bounding box center [782, 295] width 31 height 16
